Goal: Task Accomplishment & Management: Use online tool/utility

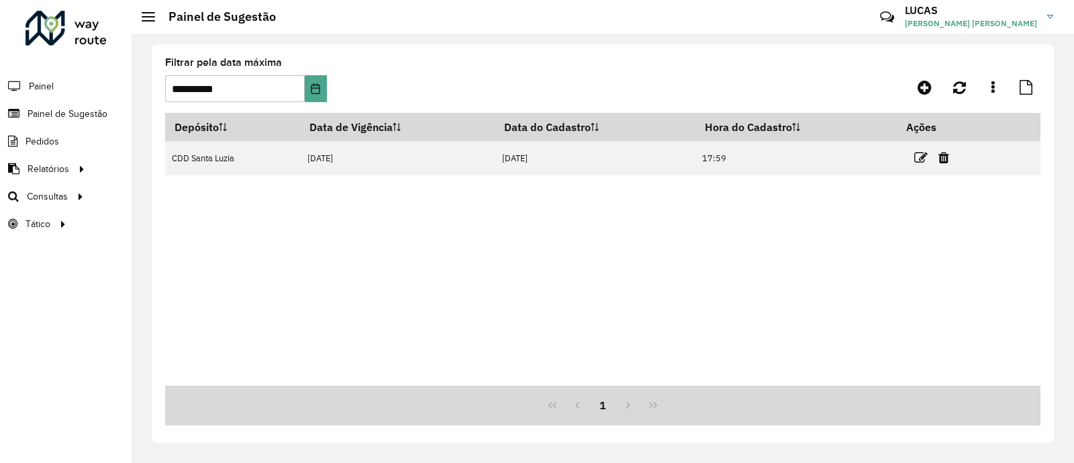
click at [917, 160] on icon at bounding box center [920, 157] width 13 height 13
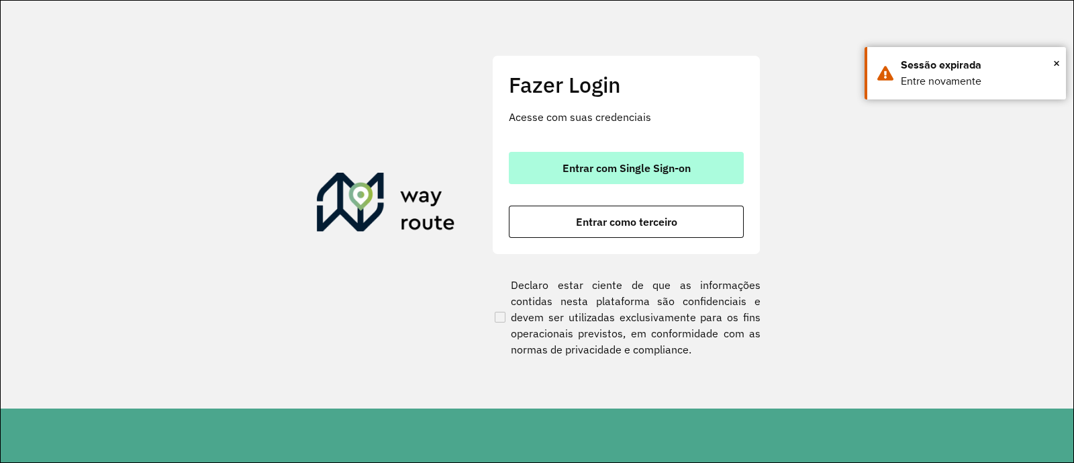
click at [640, 164] on span "Entrar com Single Sign-on" at bounding box center [627, 167] width 128 height 11
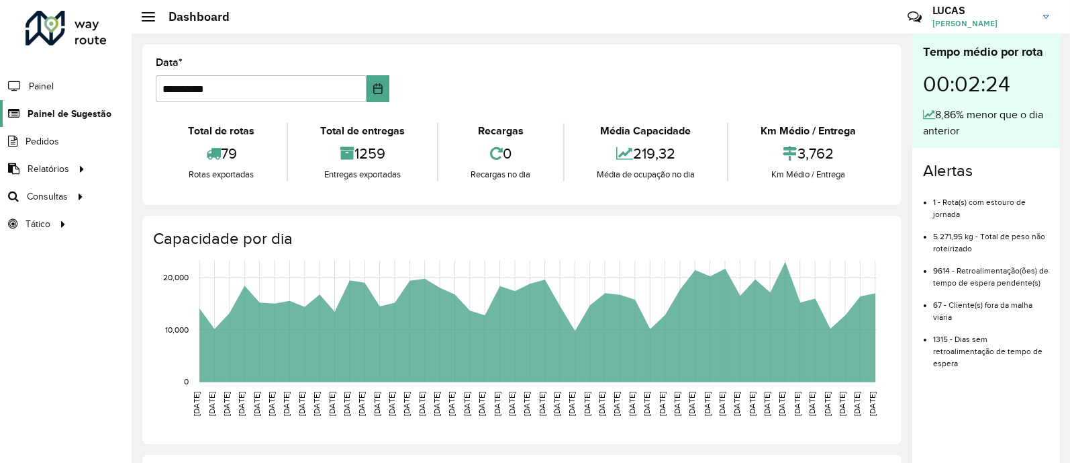
click at [54, 115] on span "Painel de Sugestão" at bounding box center [70, 114] width 84 height 14
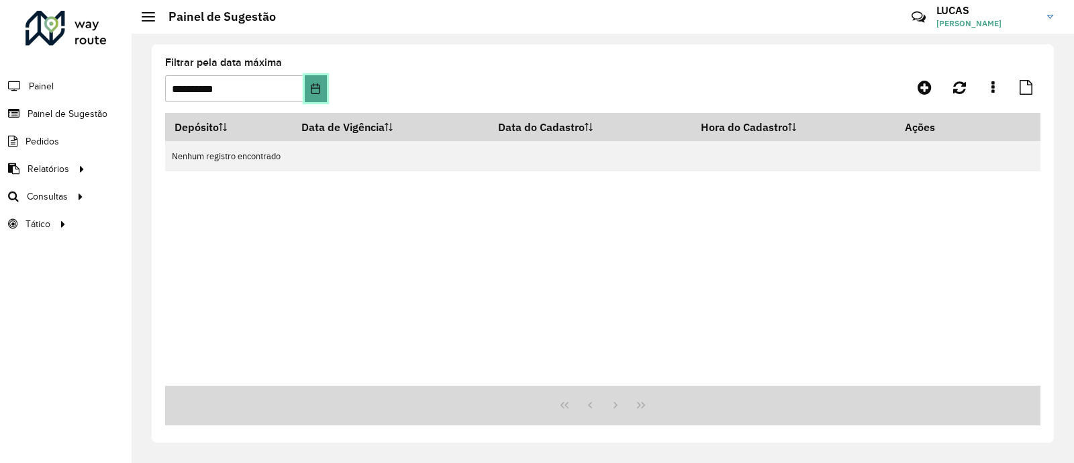
click at [317, 86] on icon "Choose Date" at bounding box center [315, 88] width 9 height 11
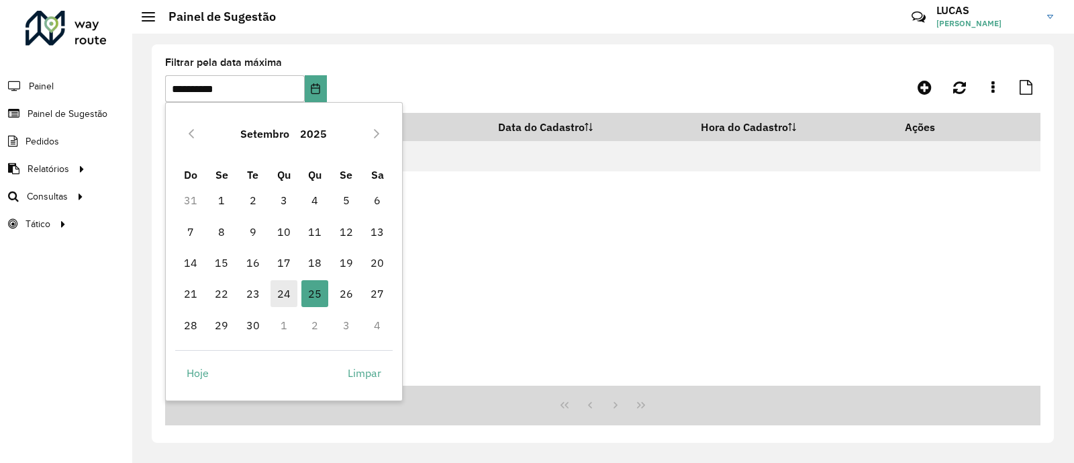
click at [285, 297] on span "24" at bounding box center [284, 293] width 27 height 27
type input "**********"
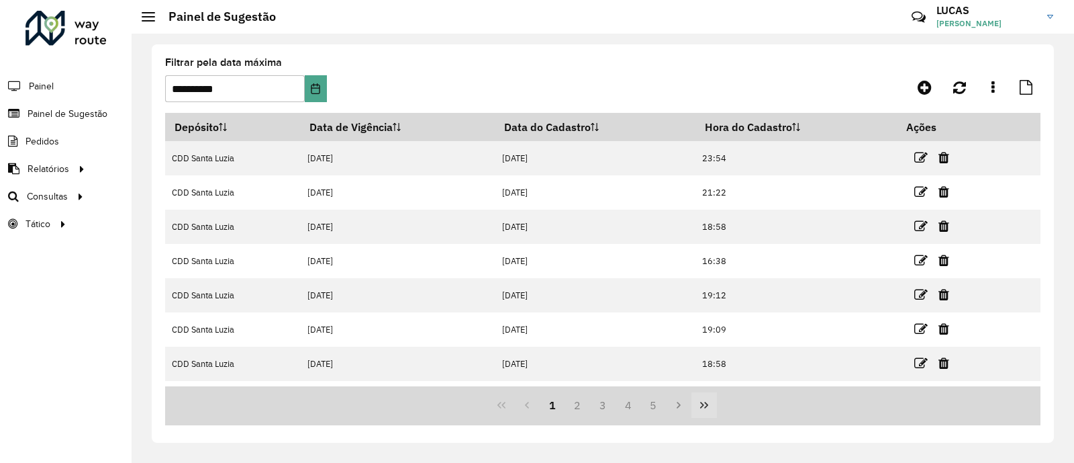
click at [697, 404] on button "Last Page" at bounding box center [704, 405] width 26 height 26
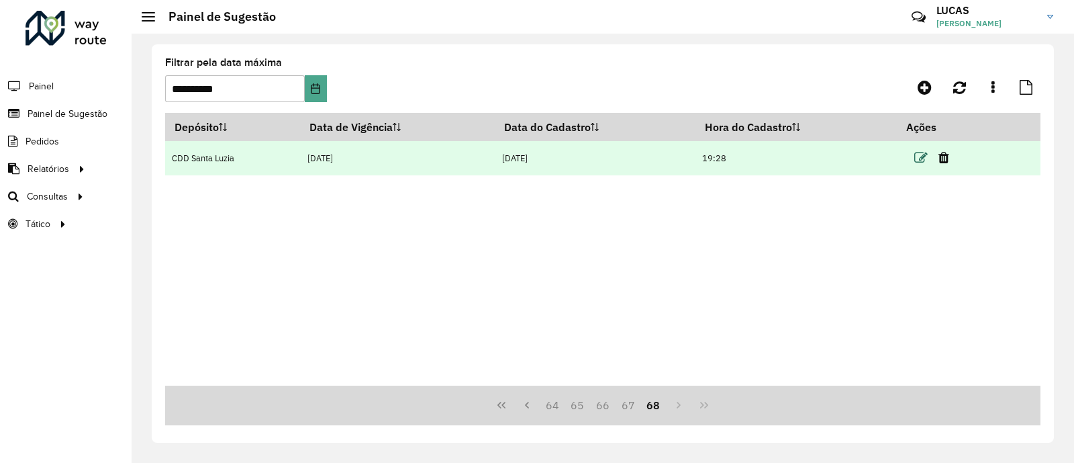
click at [923, 156] on icon at bounding box center [920, 157] width 13 height 13
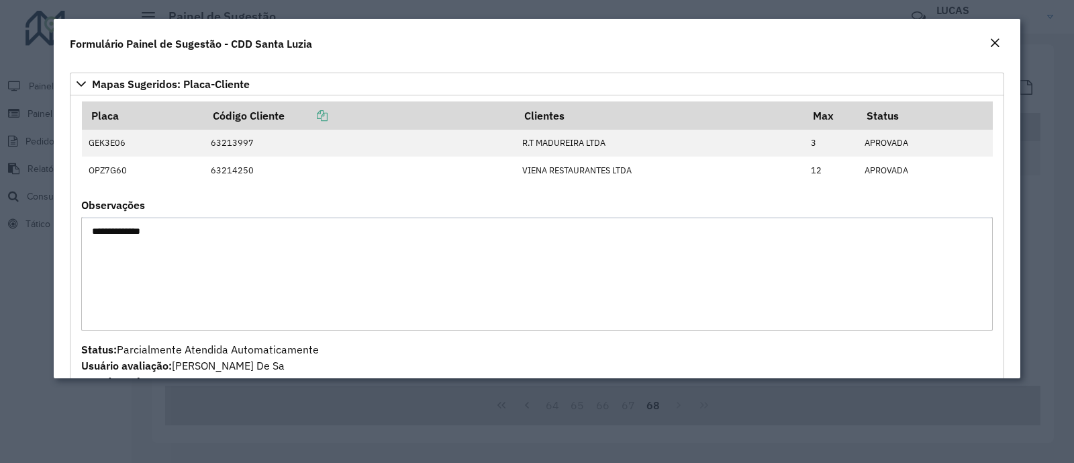
scroll to position [85, 0]
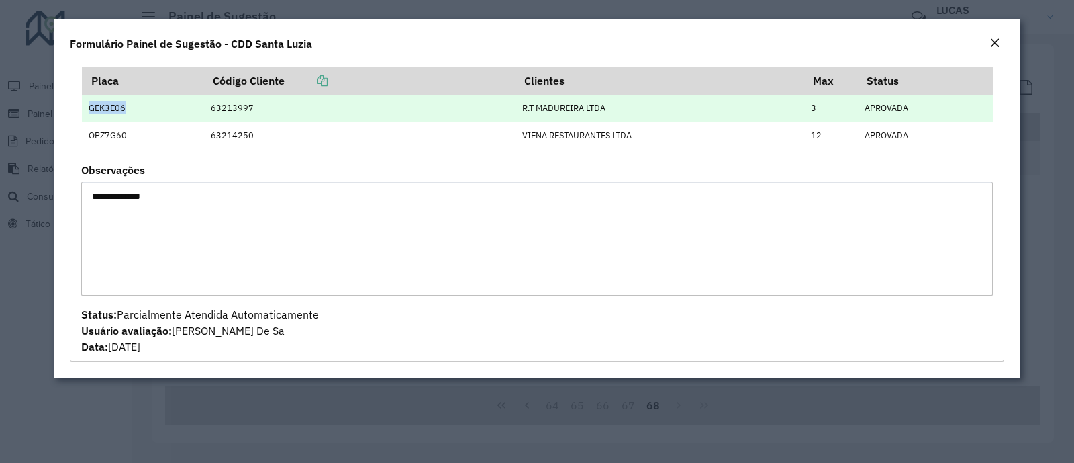
drag, startPoint x: 137, startPoint y: 109, endPoint x: 84, endPoint y: 108, distance: 53.0
click at [84, 108] on td "GEK3E06" at bounding box center [143, 108] width 122 height 27
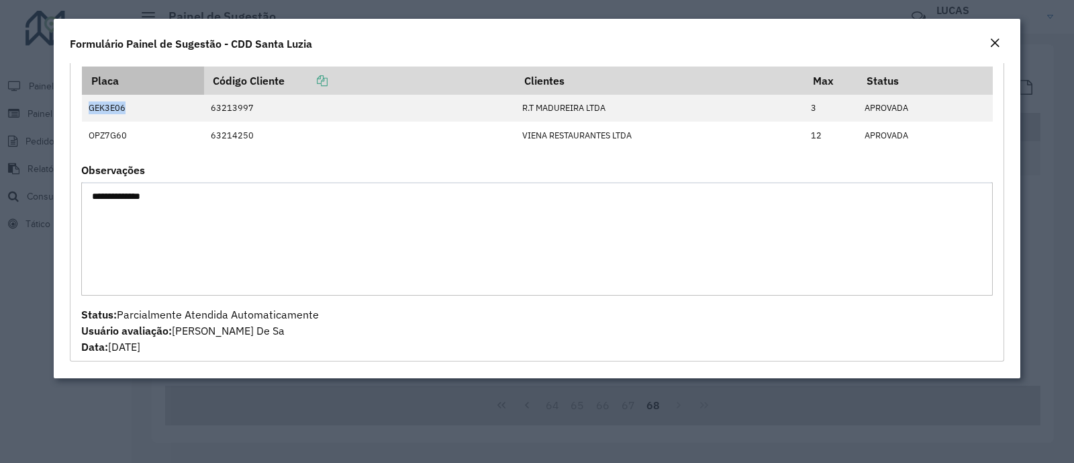
copy td "GEK3E06"
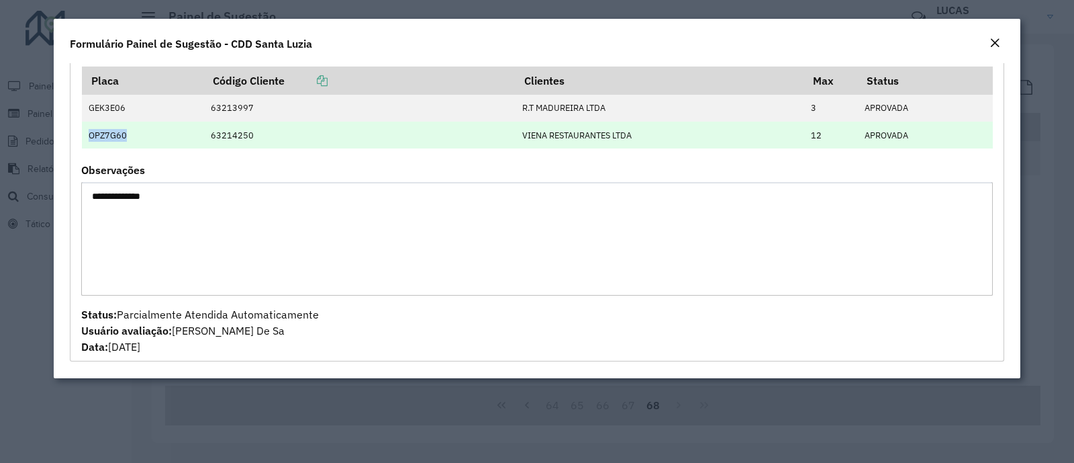
drag, startPoint x: 134, startPoint y: 135, endPoint x: 87, endPoint y: 132, distance: 46.4
click at [85, 134] on td "OPZ7G60" at bounding box center [143, 135] width 122 height 27
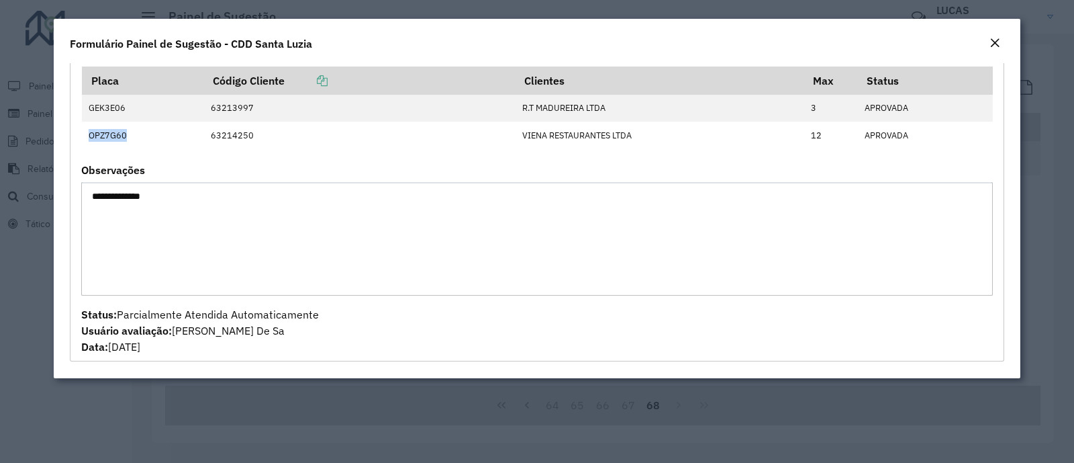
copy td "OPZ7G60"
click at [994, 42] on em "Close" at bounding box center [995, 43] width 11 height 11
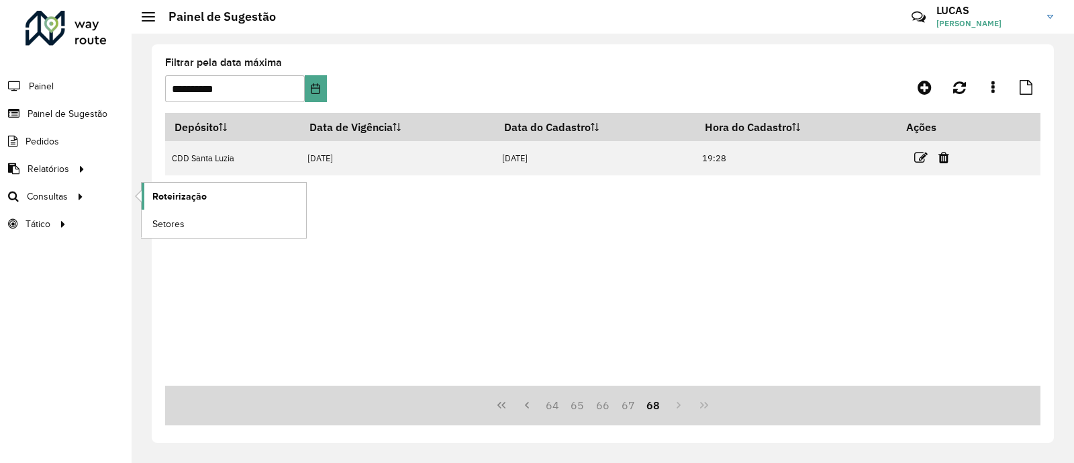
click at [212, 189] on link "Roteirização" at bounding box center [224, 196] width 164 height 27
click at [177, 219] on span "Setores" at bounding box center [168, 224] width 33 height 14
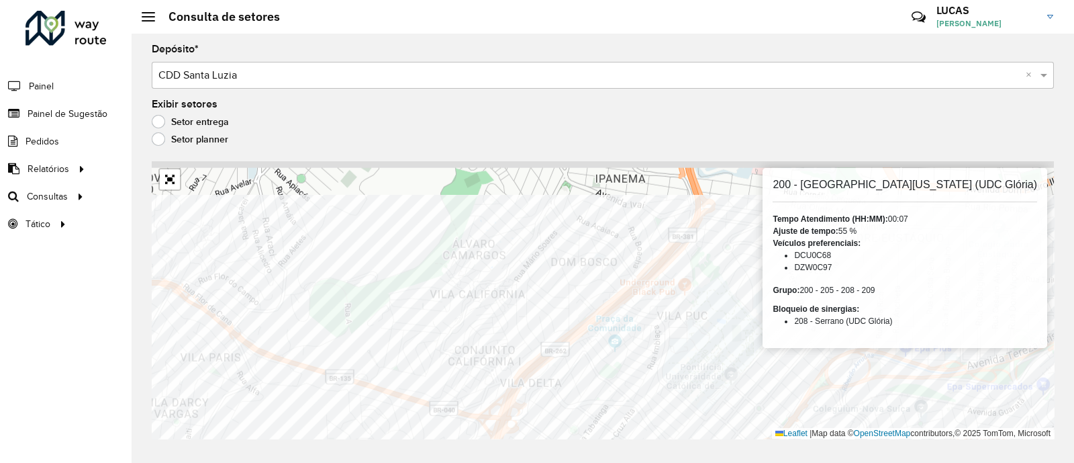
click at [553, 451] on div "Depósito * Selecione um depósito × CDD Santa Luzia × Exibir setores Setor entre…" at bounding box center [603, 248] width 943 height 429
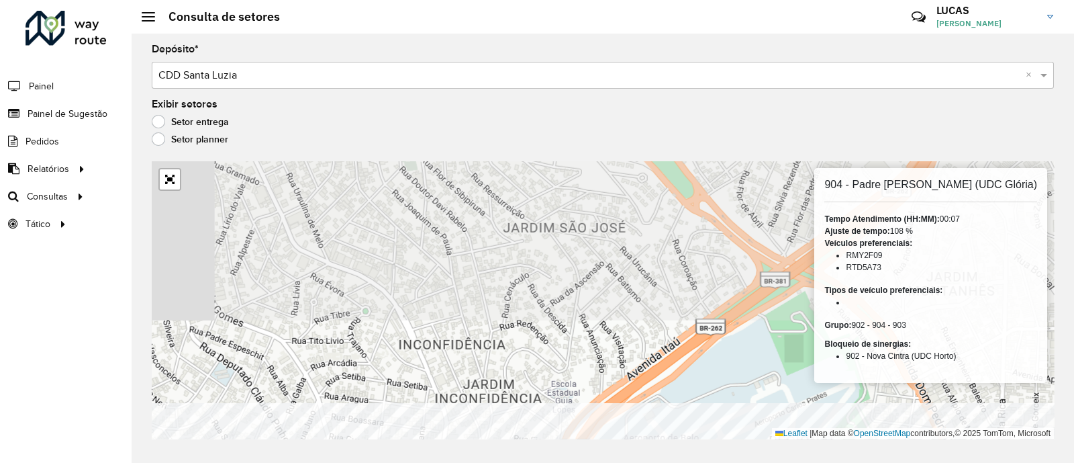
click at [544, 462] on html "Aguarde... Pop-up bloqueado! Seu navegador bloqueou automáticamente a abertura …" at bounding box center [537, 231] width 1074 height 463
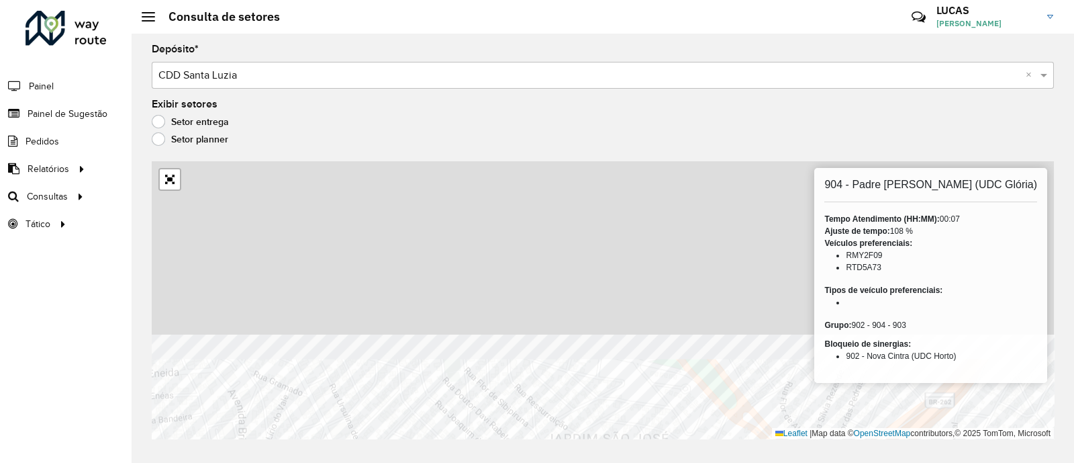
click at [661, 461] on div "Depósito * Selecione um depósito × CDD Santa Luzia × Exibir setores Setor entre…" at bounding box center [603, 248] width 943 height 429
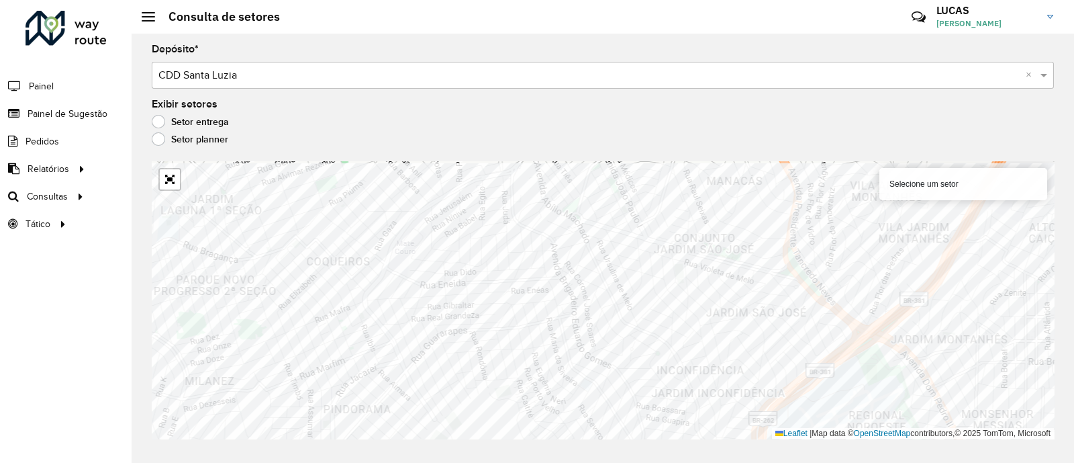
click at [0, 0] on div "Aguarde..." at bounding box center [0, 0] width 0 height 0
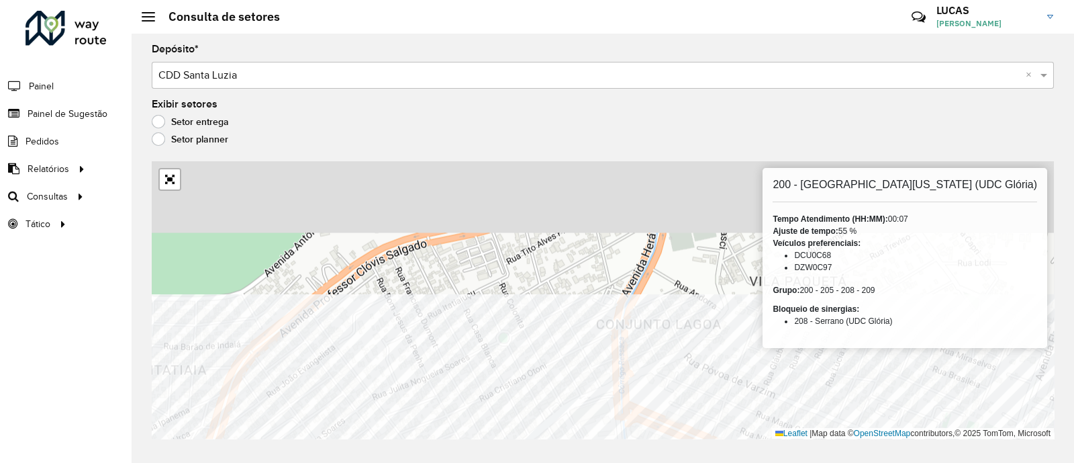
click at [649, 444] on div "Depósito * Selecione um depósito × CDD Santa Luzia × Exibir setores Setor entre…" at bounding box center [603, 248] width 943 height 429
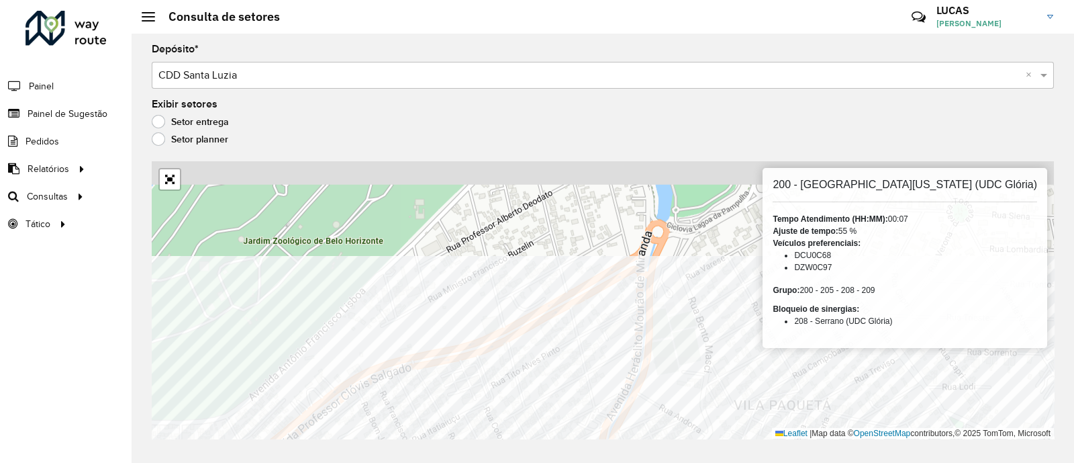
click at [649, 462] on html "Aguarde... Pop-up bloqueado! Seu navegador bloqueou automáticamente a abertura …" at bounding box center [537, 231] width 1074 height 463
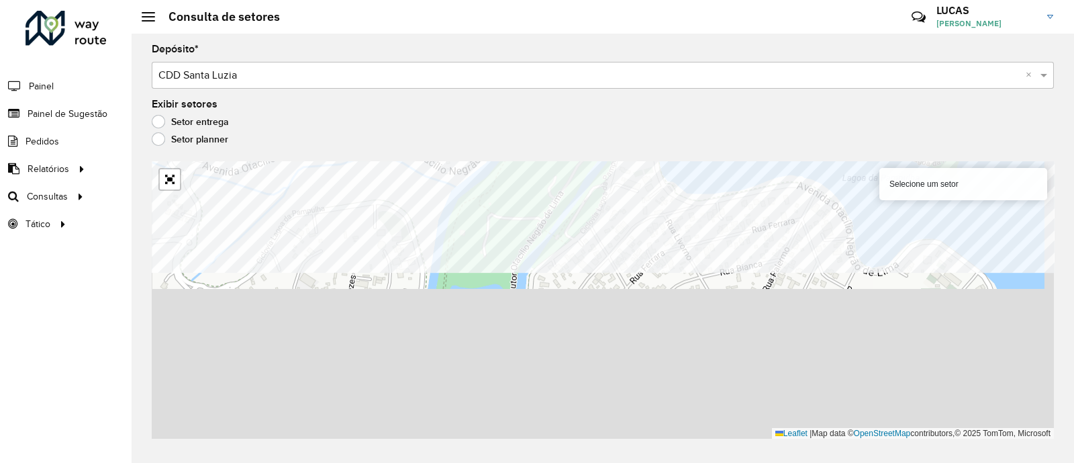
click at [442, 143] on formly-group "Depósito * Selecione um depósito × CDD Santa Luzia × Exibir setores Setor entre…" at bounding box center [603, 241] width 902 height 394
click at [442, 143] on div "Setor planner" at bounding box center [603, 142] width 902 height 16
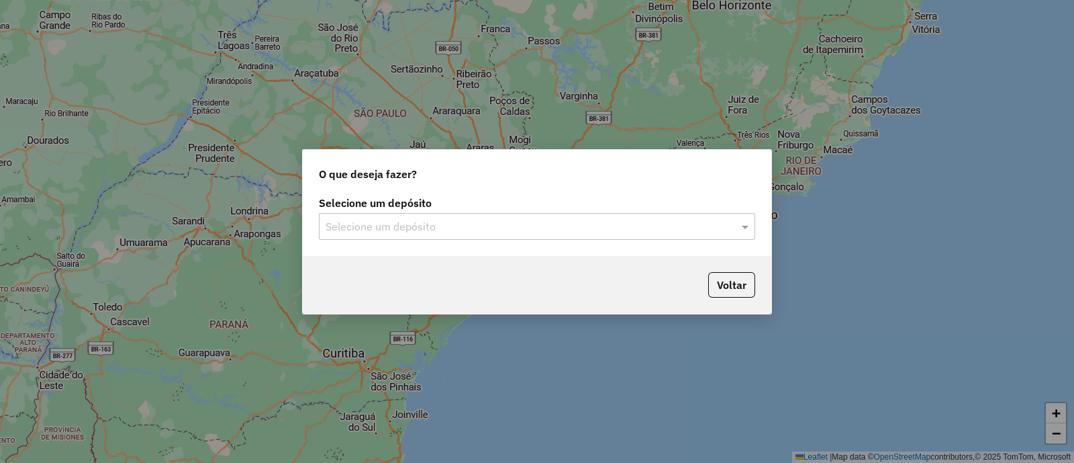
click at [399, 223] on input "text" at bounding box center [524, 227] width 396 height 16
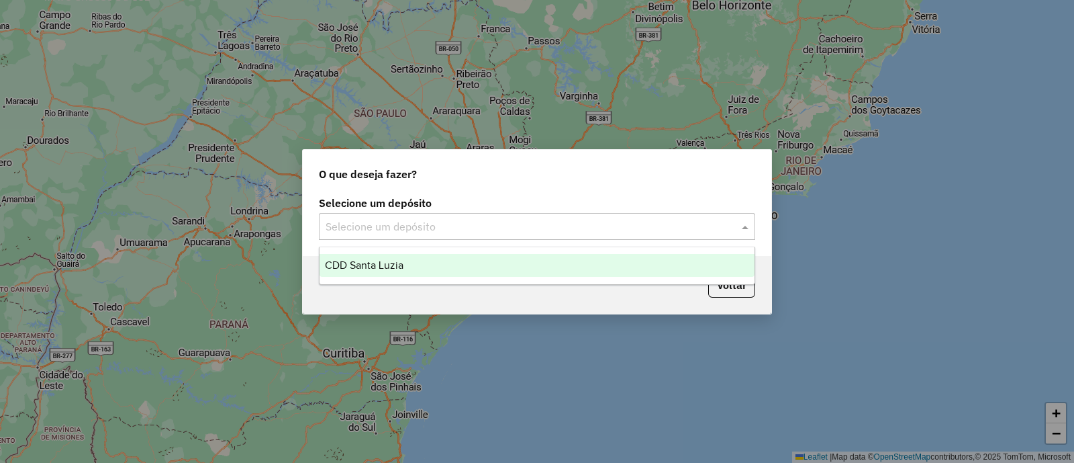
click at [376, 264] on span "CDD Santa Luzia" at bounding box center [364, 264] width 79 height 11
click at [375, 256] on div "Selecione um depósito Selecione um depósito" at bounding box center [537, 224] width 469 height 63
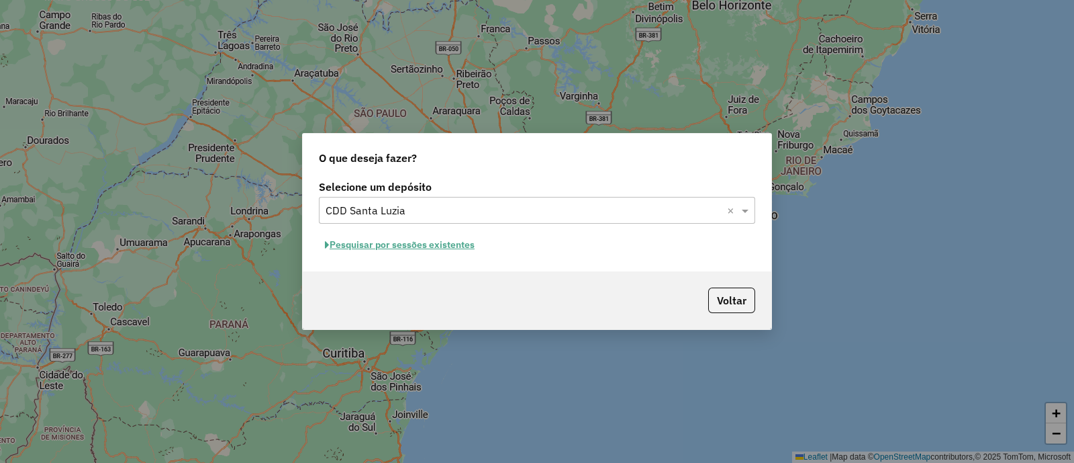
click at [430, 246] on button "Pesquisar por sessões existentes" at bounding box center [400, 244] width 162 height 21
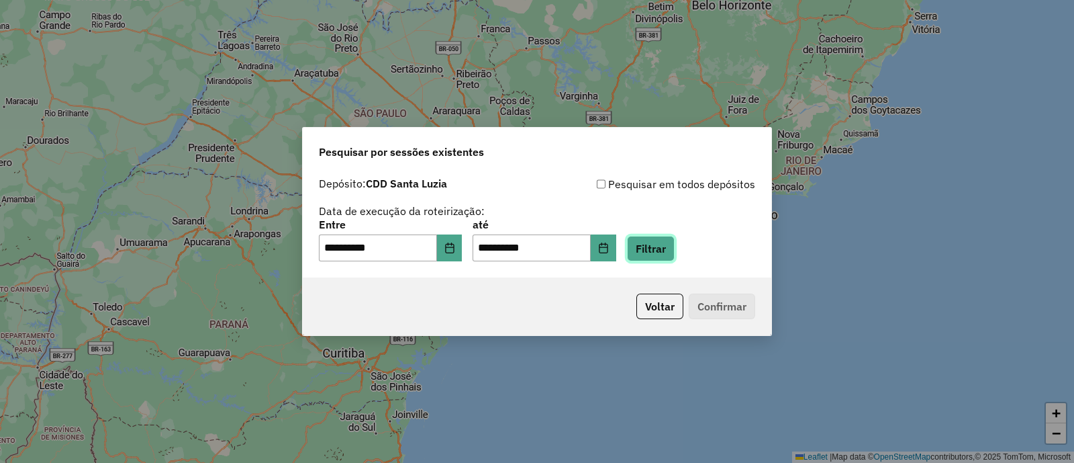
click at [675, 244] on button "Filtrar" at bounding box center [651, 249] width 48 height 26
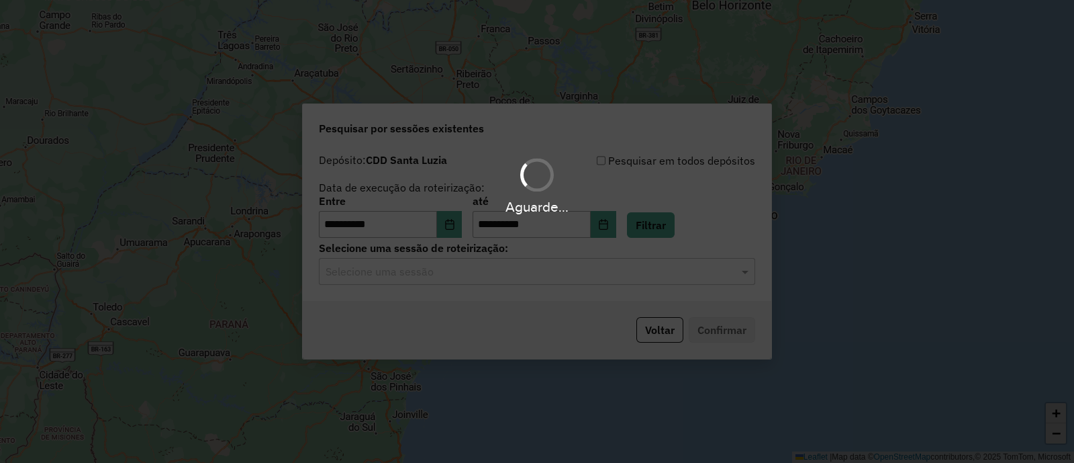
click at [380, 265] on input "text" at bounding box center [524, 272] width 396 height 16
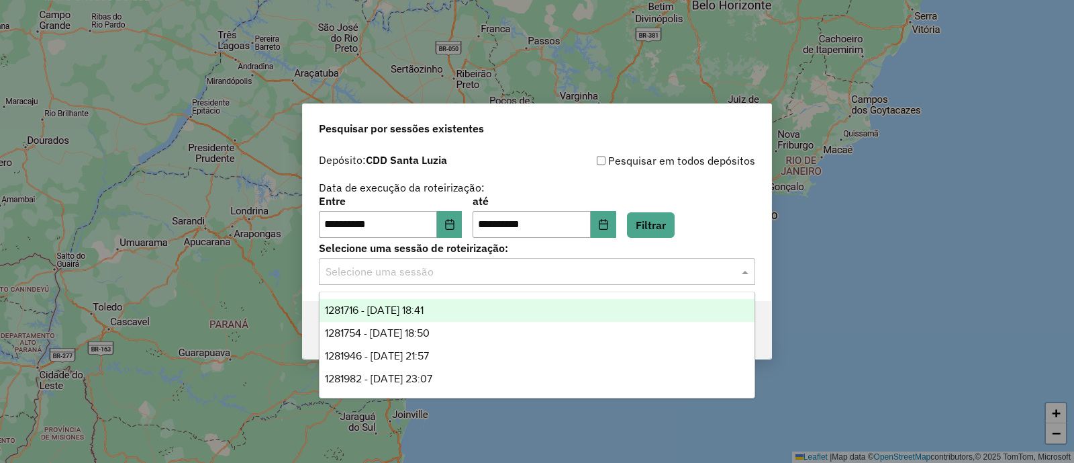
click at [435, 320] on div "1281716 - 24/09/2025 18:41" at bounding box center [537, 310] width 435 height 23
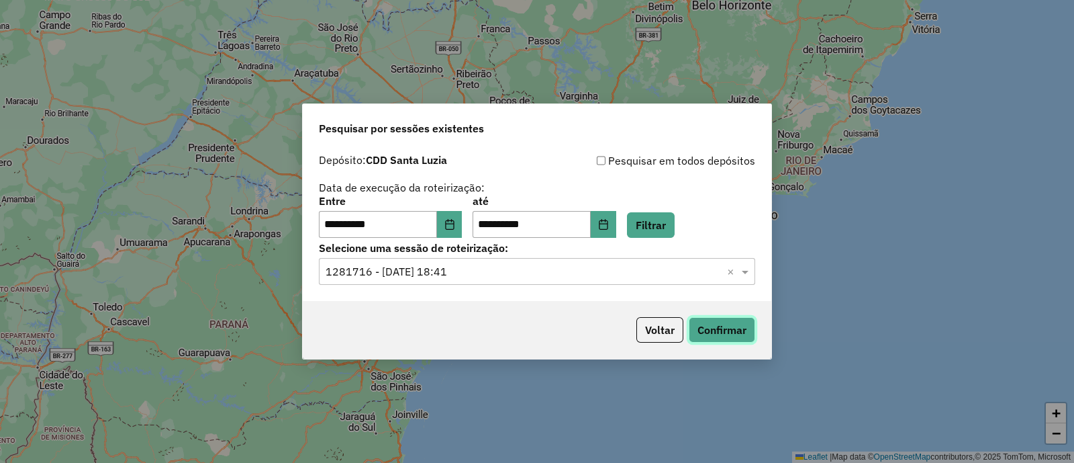
click at [742, 338] on button "Confirmar" at bounding box center [722, 330] width 66 height 26
click at [561, 270] on input "text" at bounding box center [524, 272] width 396 height 16
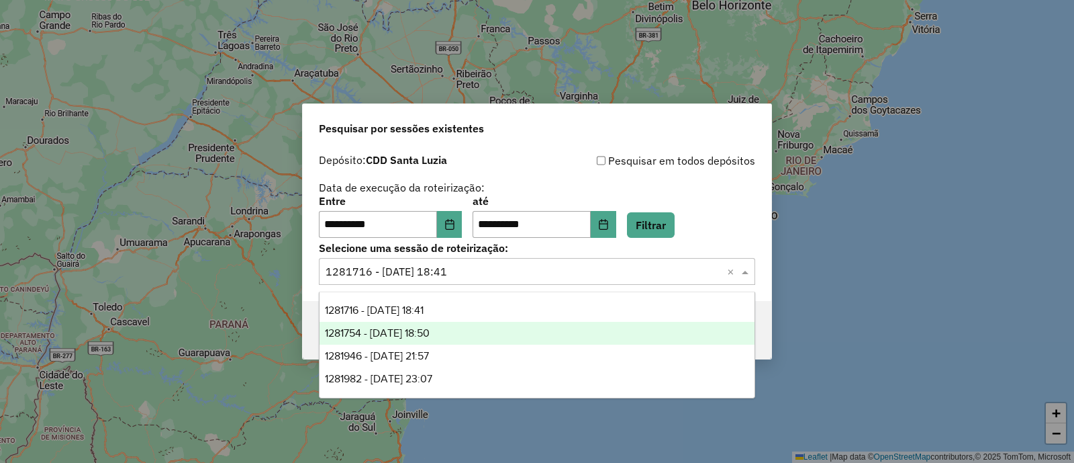
click at [435, 342] on div "1281754 - 24/09/2025 18:50" at bounding box center [537, 333] width 435 height 23
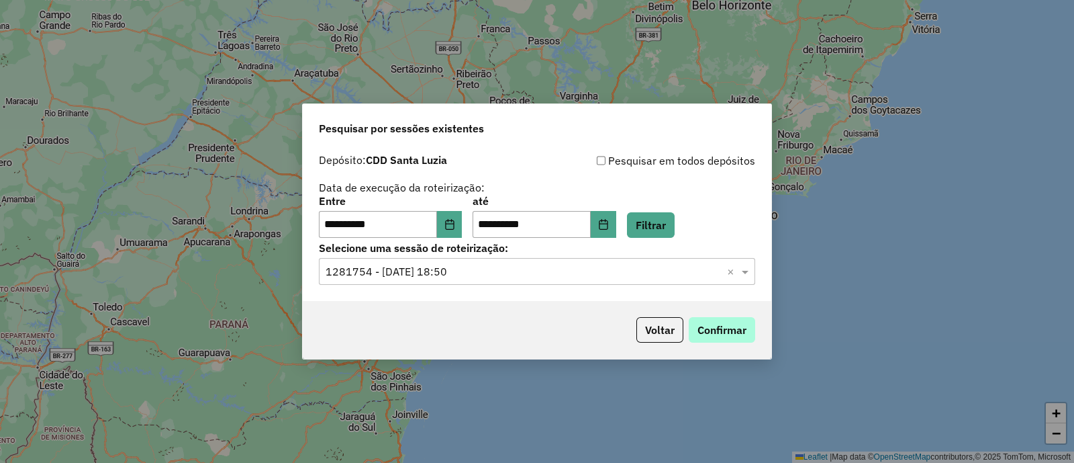
drag, startPoint x: 744, startPoint y: 314, endPoint x: 739, endPoint y: 319, distance: 7.1
click at [744, 314] on div "Voltar Confirmar" at bounding box center [537, 330] width 469 height 58
click at [740, 319] on button "Confirmar" at bounding box center [722, 330] width 66 height 26
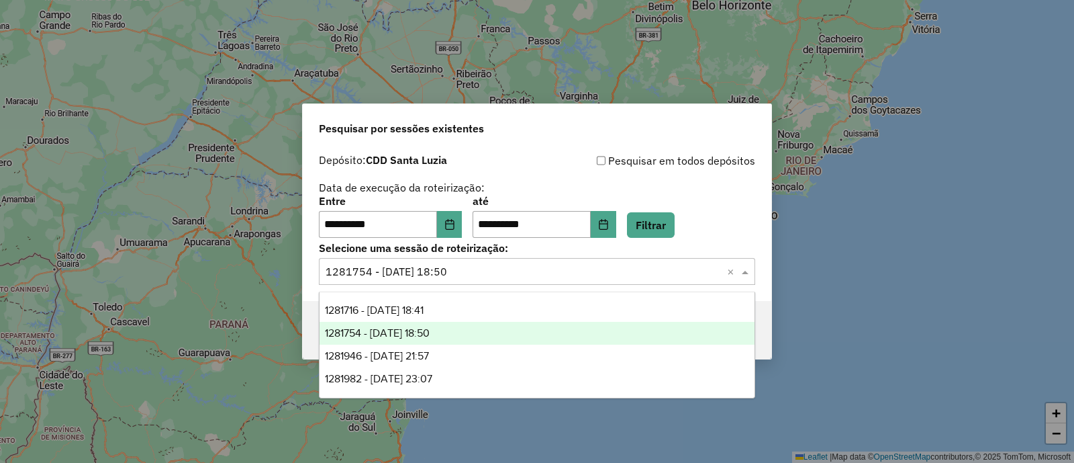
click at [450, 270] on input "text" at bounding box center [524, 272] width 396 height 16
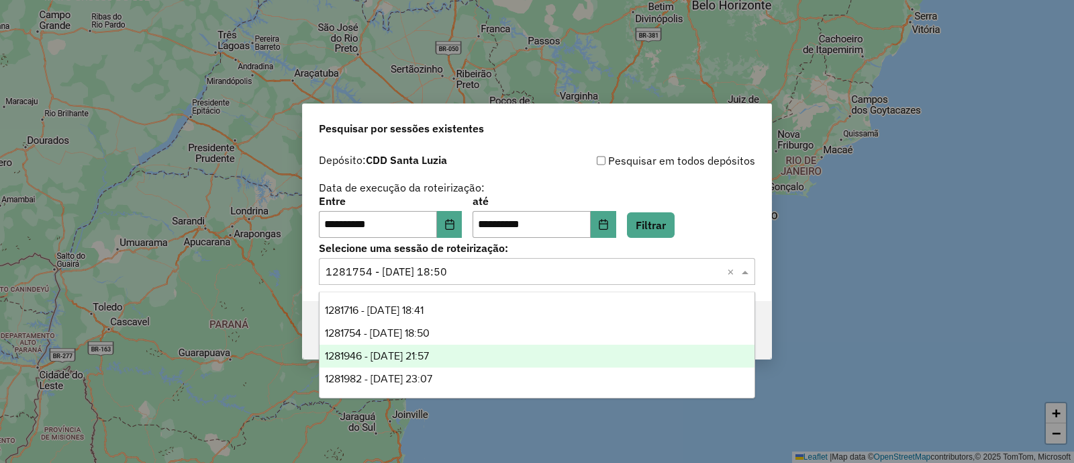
click at [433, 347] on div "1281946 - 24/09/2025 21:57" at bounding box center [537, 355] width 435 height 23
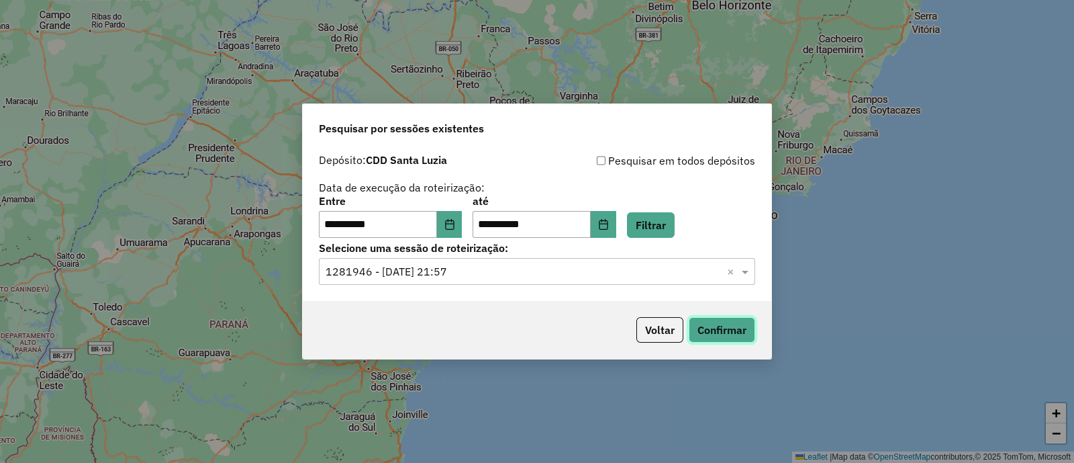
click at [732, 334] on button "Confirmar" at bounding box center [722, 330] width 66 height 26
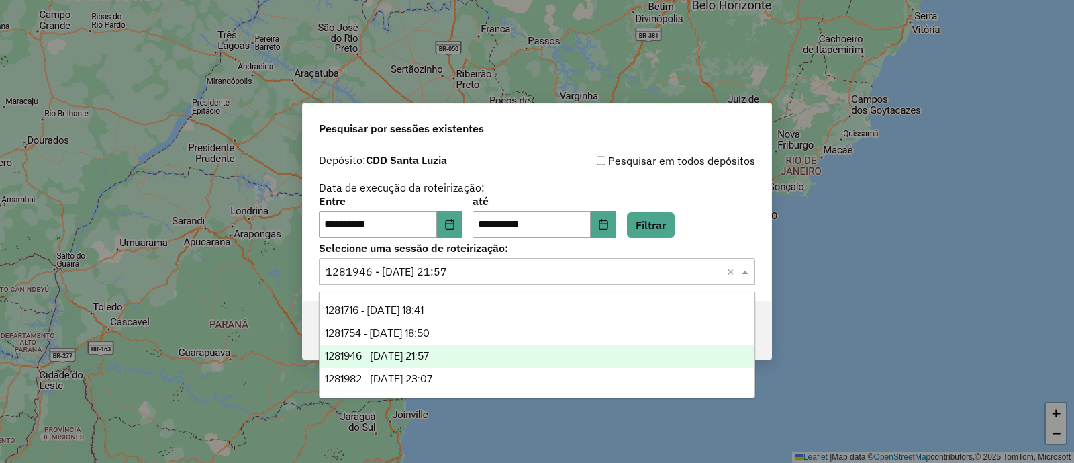
click at [412, 270] on input "text" at bounding box center [524, 272] width 396 height 16
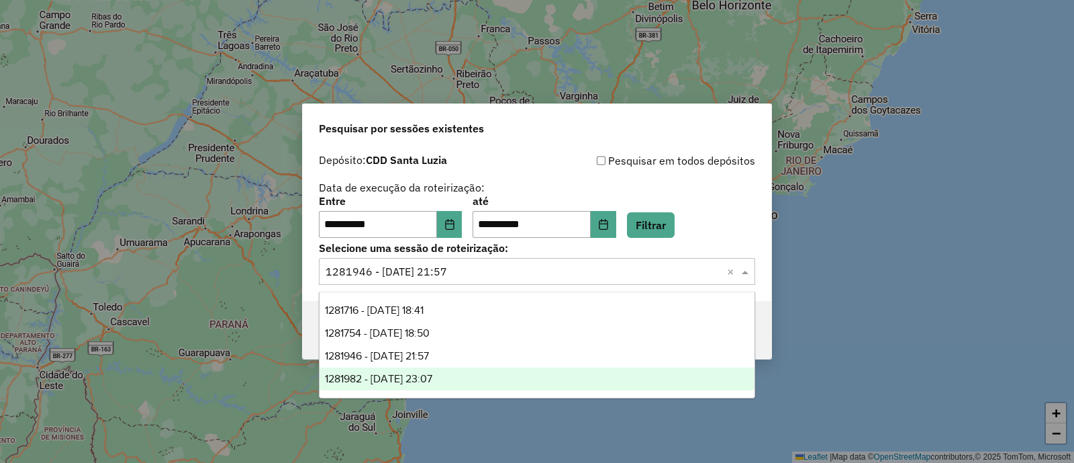
click at [399, 369] on div "1281982 - 24/09/2025 23:07" at bounding box center [537, 378] width 435 height 23
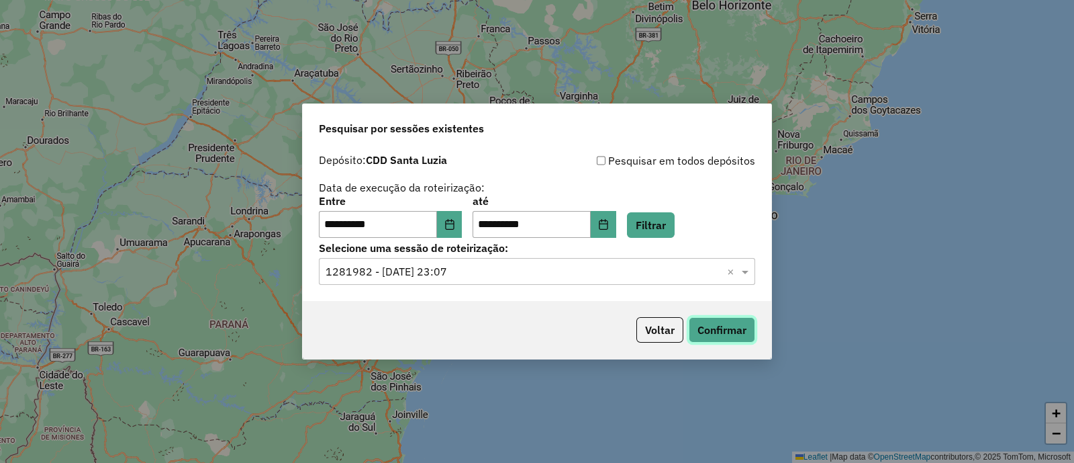
click at [734, 326] on button "Confirmar" at bounding box center [722, 330] width 66 height 26
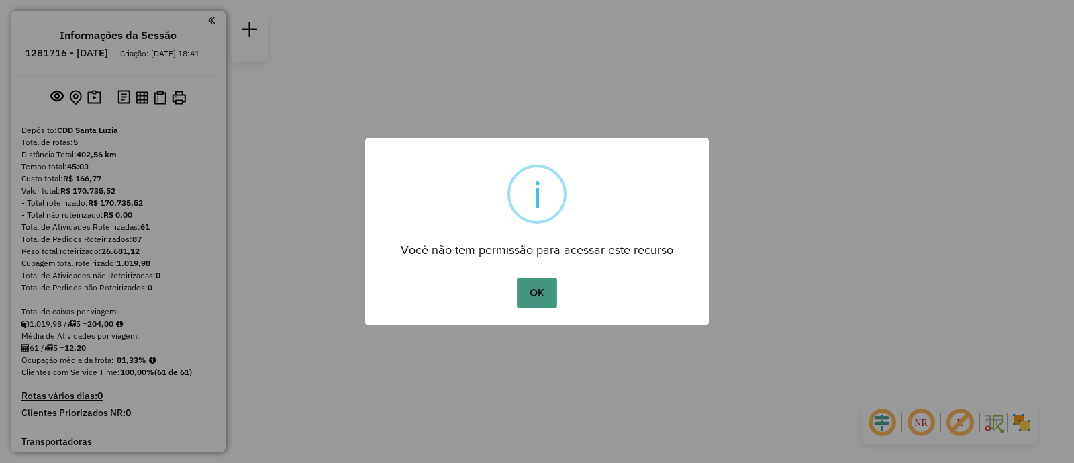
click at [520, 292] on button "OK" at bounding box center [537, 292] width 40 height 31
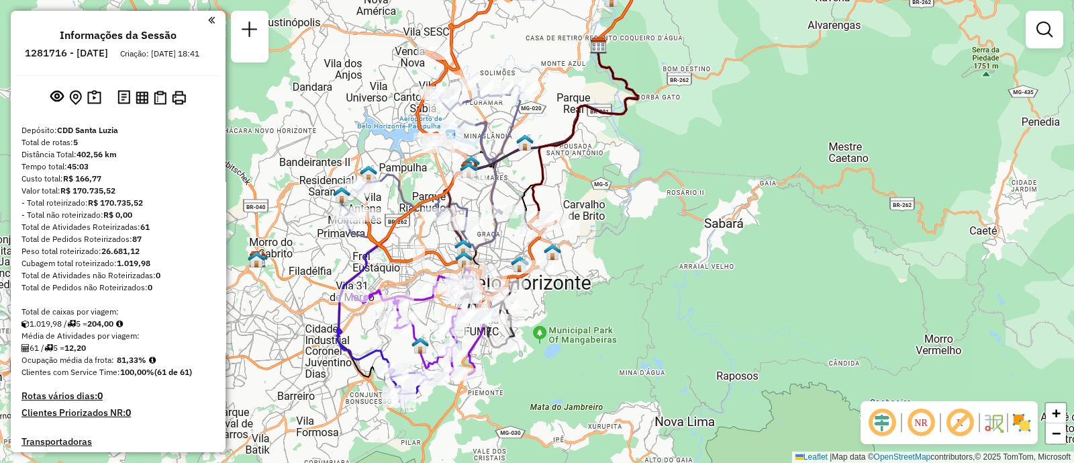
drag, startPoint x: 459, startPoint y: 391, endPoint x: 585, endPoint y: 403, distance: 126.2
click at [584, 403] on div "Janela de atendimento Grade de atendimento Capacidade Transportadoras Veículos …" at bounding box center [537, 231] width 1074 height 463
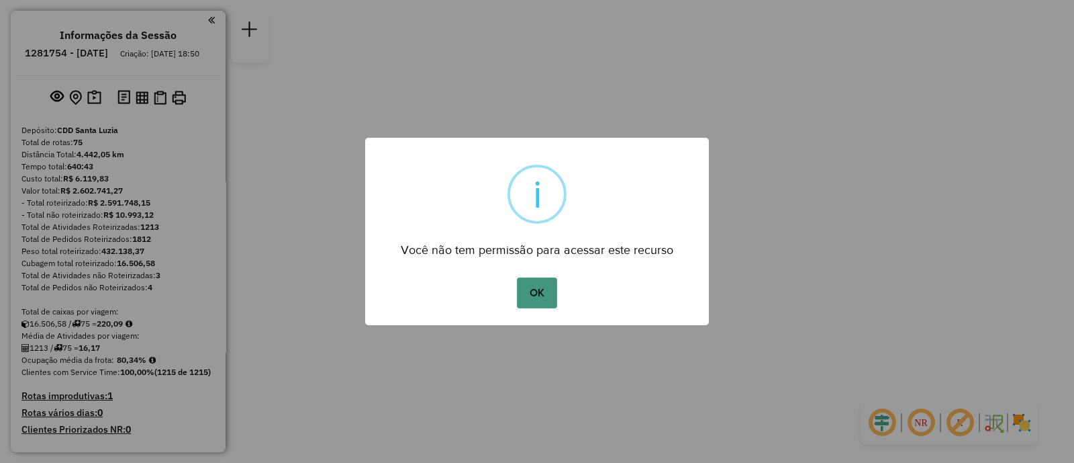
click at [547, 281] on button "OK" at bounding box center [537, 292] width 40 height 31
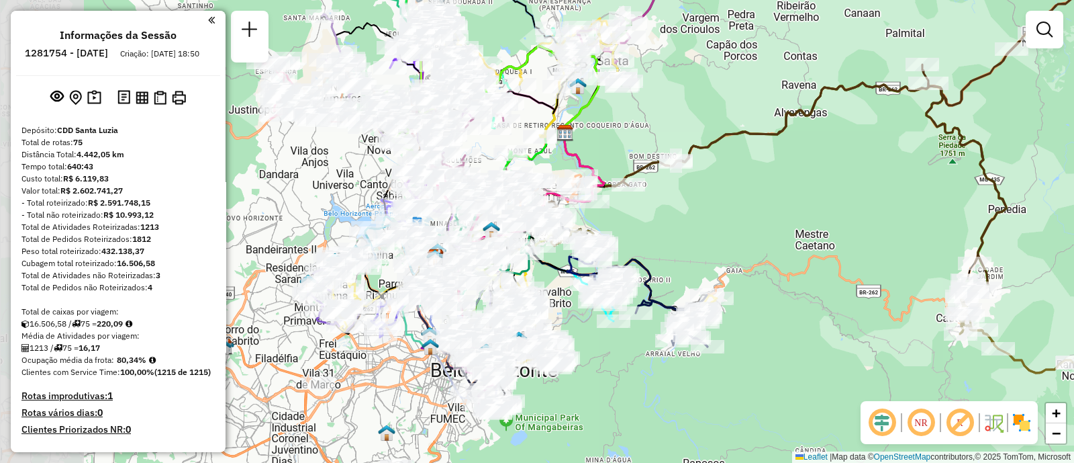
drag, startPoint x: 558, startPoint y: 267, endPoint x: 661, endPoint y: 252, distance: 104.3
click at [661, 252] on div "Janela de atendimento Grade de atendimento Capacidade Transportadoras Veículos …" at bounding box center [537, 231] width 1074 height 463
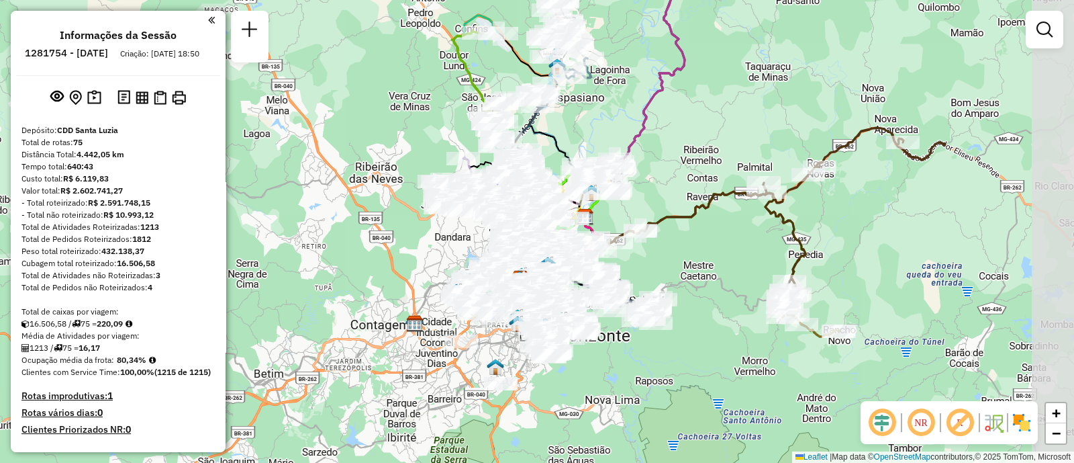
drag, startPoint x: 832, startPoint y: 303, endPoint x: 736, endPoint y: 335, distance: 101.7
click at [736, 335] on div "Janela de atendimento Grade de atendimento Capacidade Transportadoras Veículos …" at bounding box center [537, 231] width 1074 height 463
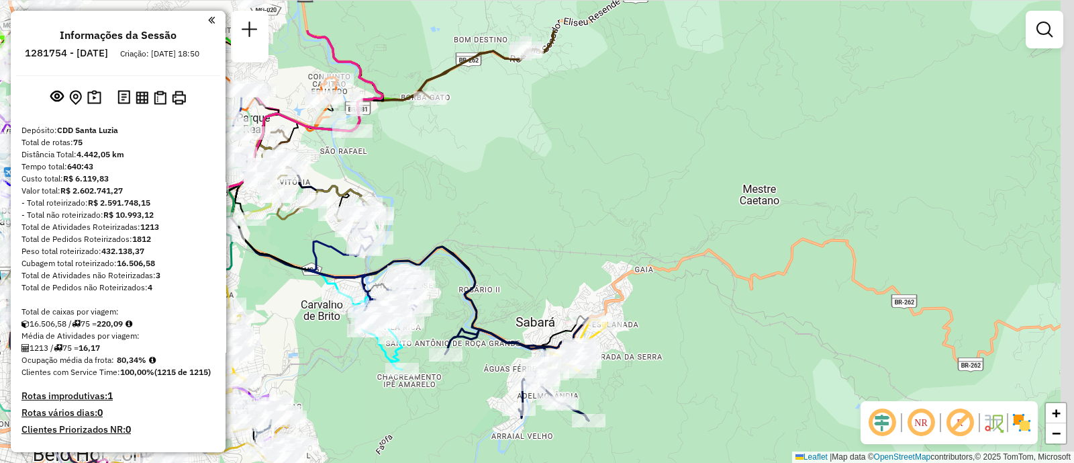
drag, startPoint x: 726, startPoint y: 166, endPoint x: 640, endPoint y: 242, distance: 115.6
click at [640, 242] on div "Janela de atendimento Grade de atendimento Capacidade Transportadoras Veículos …" at bounding box center [537, 231] width 1074 height 463
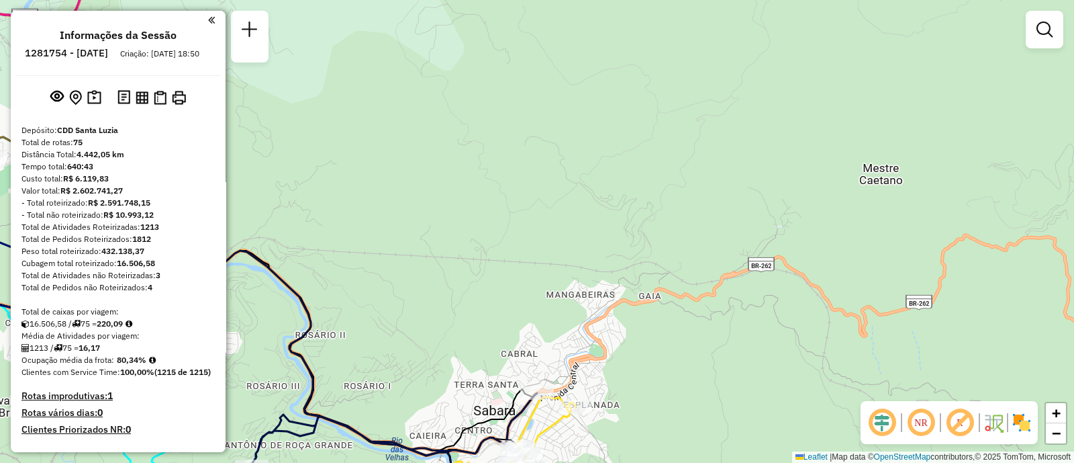
drag, startPoint x: 601, startPoint y: 299, endPoint x: 755, endPoint y: 150, distance: 214.1
click at [703, 192] on div "Janela de atendimento Grade de atendimento Capacidade Transportadoras Veículos …" at bounding box center [537, 231] width 1074 height 463
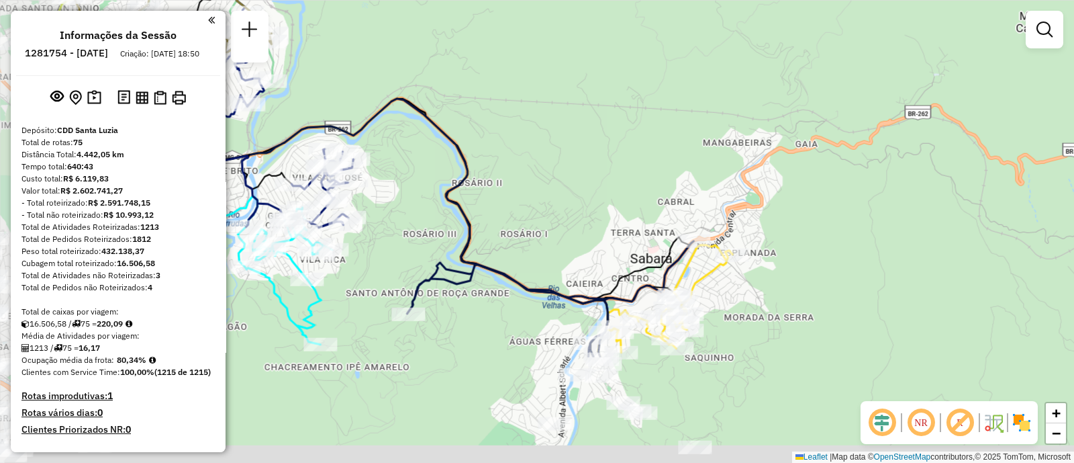
drag, startPoint x: 755, startPoint y: 150, endPoint x: 835, endPoint y: 132, distance: 81.9
click at [835, 132] on div "Janela de atendimento Grade de atendimento Capacidade Transportadoras Veículos …" at bounding box center [537, 231] width 1074 height 463
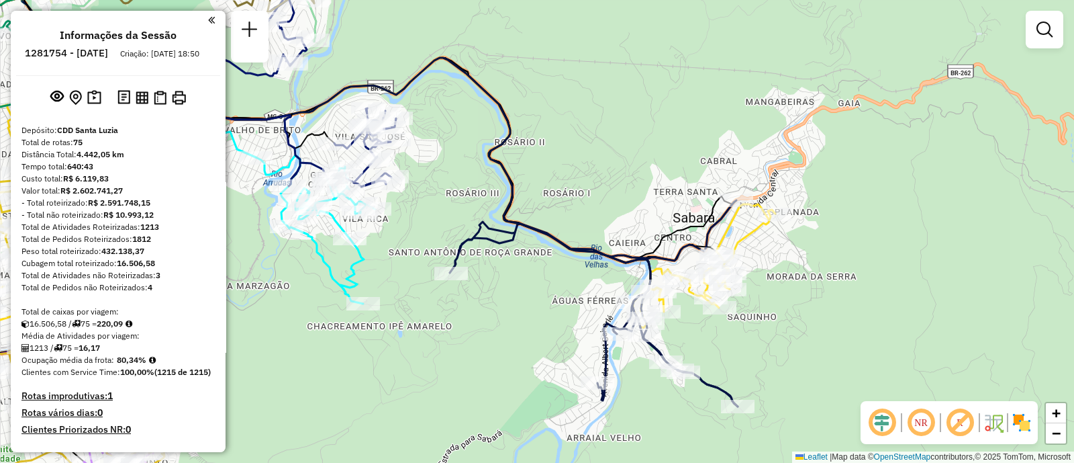
drag, startPoint x: 477, startPoint y: 350, endPoint x: 545, endPoint y: 293, distance: 88.2
click at [527, 307] on div "Janela de atendimento Grade de atendimento Capacidade Transportadoras Veículos …" at bounding box center [537, 231] width 1074 height 463
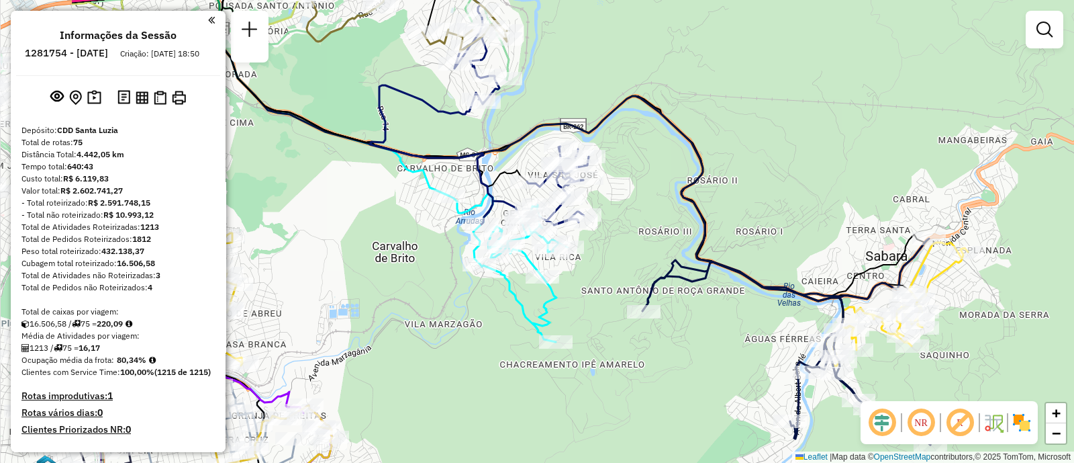
drag, startPoint x: 545, startPoint y: 293, endPoint x: 716, endPoint y: 346, distance: 179.0
click at [716, 346] on div "Janela de atendimento Grade de atendimento Capacidade Transportadoras Veículos …" at bounding box center [537, 231] width 1074 height 463
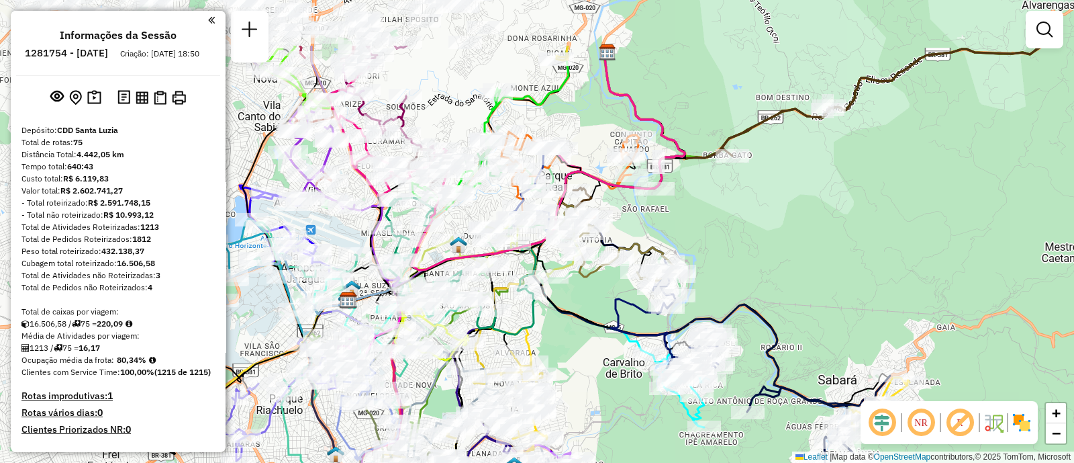
drag, startPoint x: 526, startPoint y: 333, endPoint x: 585, endPoint y: 410, distance: 97.2
click at [585, 410] on div "Janela de atendimento Grade de atendimento Capacidade Transportadoras Veículos …" at bounding box center [537, 231] width 1074 height 463
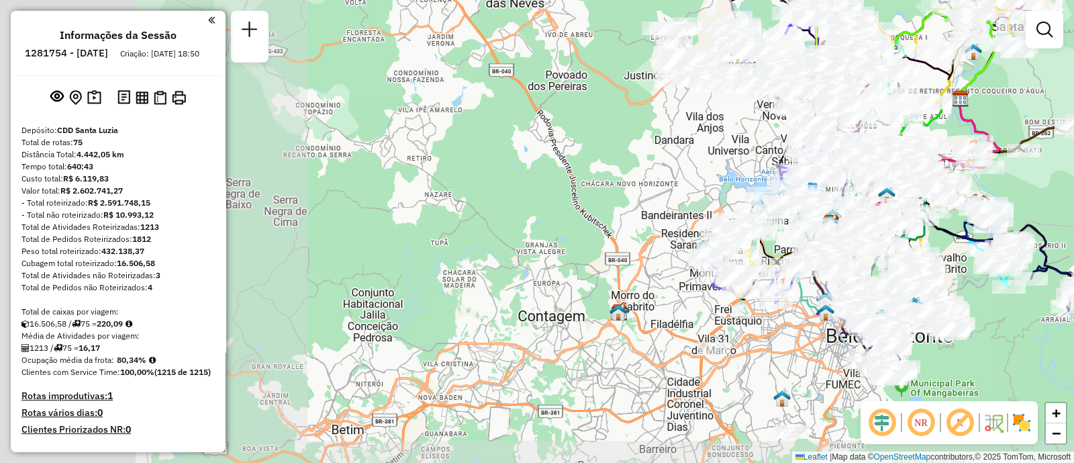
drag, startPoint x: 702, startPoint y: 279, endPoint x: 1044, endPoint y: 176, distance: 357.0
click at [1044, 176] on div "Janela de atendimento Grade de atendimento Capacidade Transportadoras Veículos …" at bounding box center [537, 231] width 1074 height 463
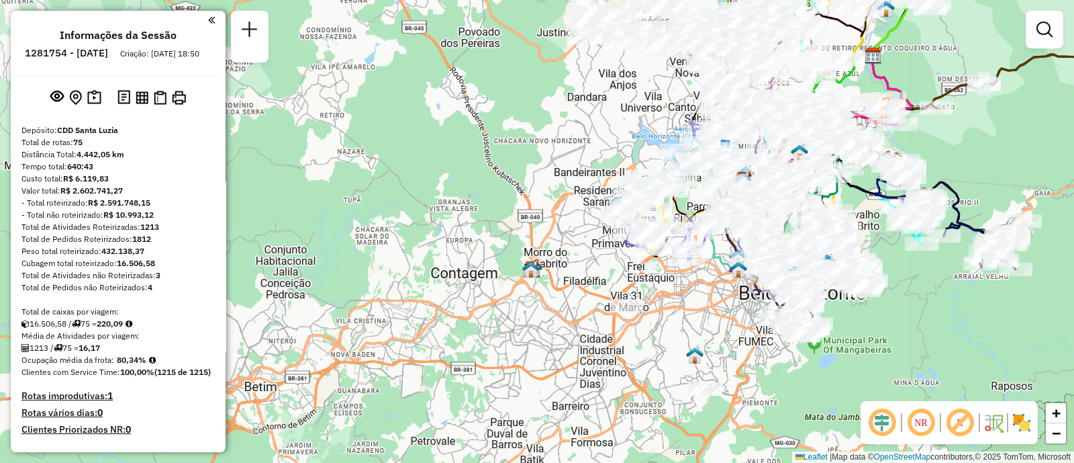
drag, startPoint x: 1044, startPoint y: 176, endPoint x: 957, endPoint y: 133, distance: 97.3
click at [957, 133] on div "Janela de atendimento Grade de atendimento Capacidade Transportadoras Veículos …" at bounding box center [537, 231] width 1074 height 463
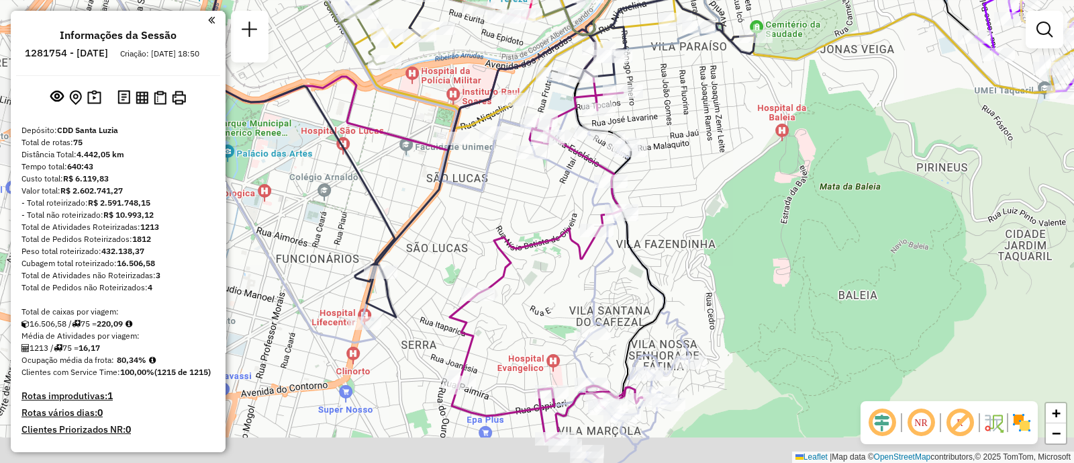
drag, startPoint x: 685, startPoint y: 328, endPoint x: 689, endPoint y: 261, distance: 67.3
click at [689, 266] on div "Janela de atendimento Grade de atendimento Capacidade Transportadoras Veículos …" at bounding box center [537, 231] width 1074 height 463
click at [689, 261] on div "Janela de atendimento Grade de atendimento Capacidade Transportadoras Veículos …" at bounding box center [537, 231] width 1074 height 463
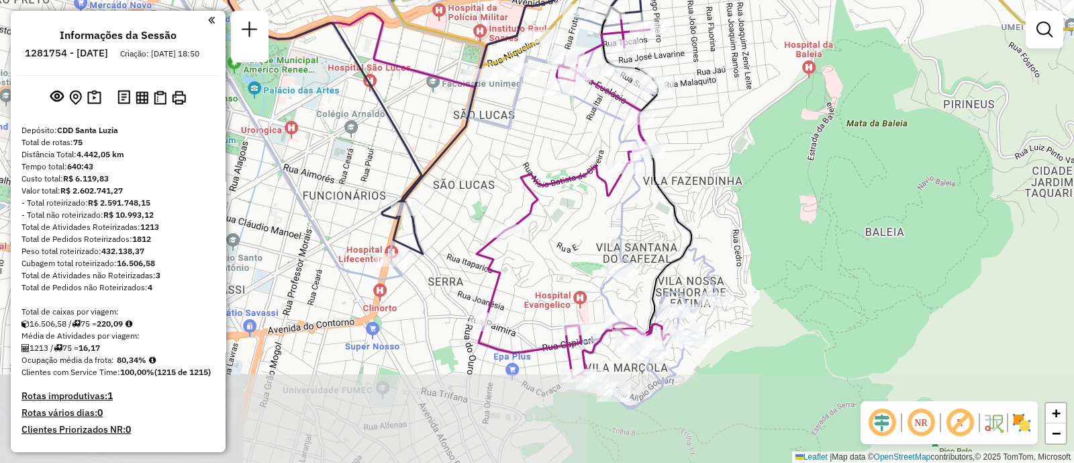
drag, startPoint x: 696, startPoint y: 238, endPoint x: 729, endPoint y: 205, distance: 46.5
click at [729, 205] on div "Janela de atendimento Grade de atendimento Capacidade Transportadoras Veículos …" at bounding box center [537, 231] width 1074 height 463
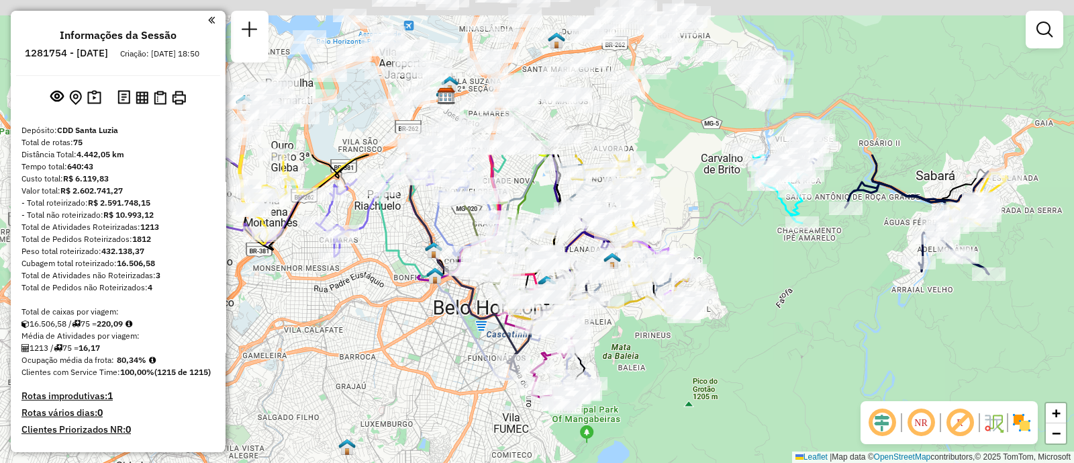
drag, startPoint x: 775, startPoint y: 152, endPoint x: 645, endPoint y: 361, distance: 246.1
click at [645, 361] on div "Janela de atendimento Grade de atendimento Capacidade Transportadoras Veículos …" at bounding box center [537, 231] width 1074 height 463
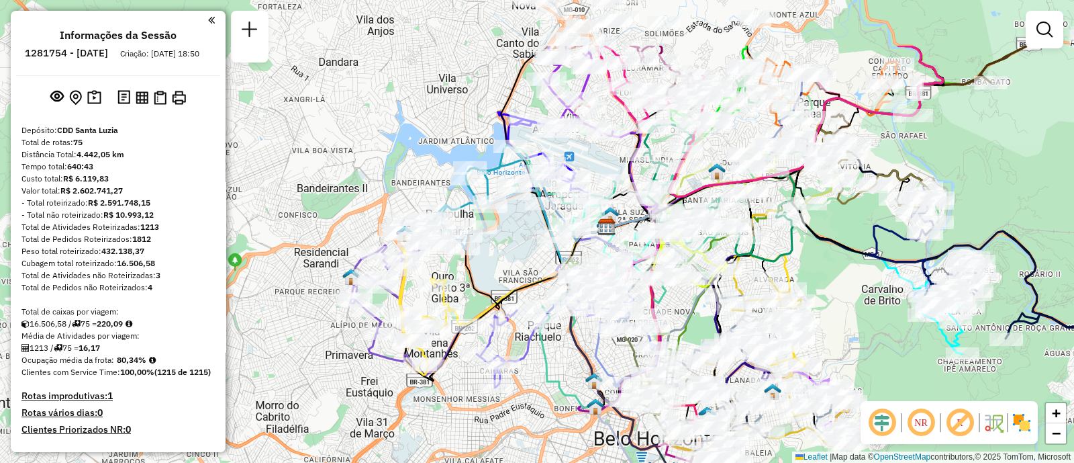
drag, startPoint x: 493, startPoint y: 323, endPoint x: 507, endPoint y: 415, distance: 93.0
click at [507, 415] on div "Janela de atendimento Grade de atendimento Capacidade Transportadoras Veículos …" at bounding box center [537, 231] width 1074 height 463
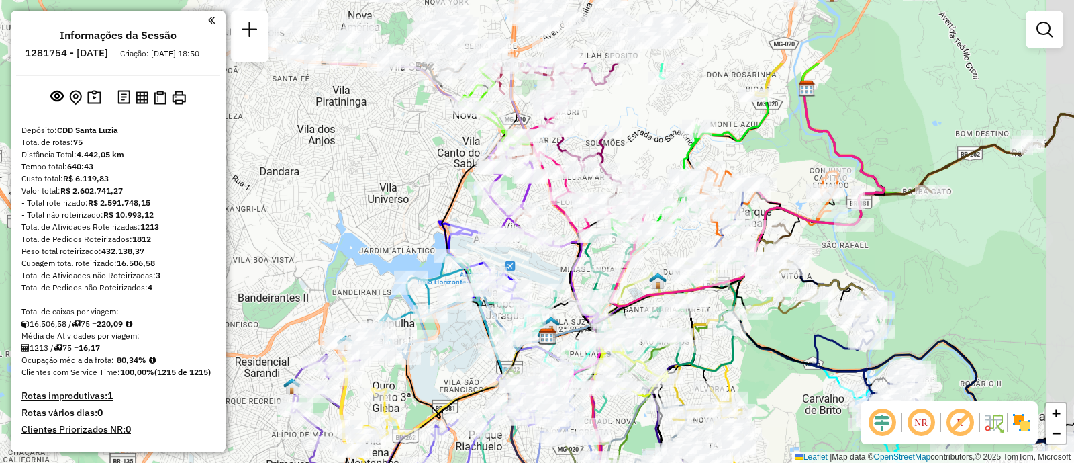
drag, startPoint x: 527, startPoint y: 245, endPoint x: 467, endPoint y: 354, distance: 124.1
click at [467, 354] on div "Janela de atendimento Grade de atendimento Capacidade Transportadoras Veículos …" at bounding box center [537, 231] width 1074 height 463
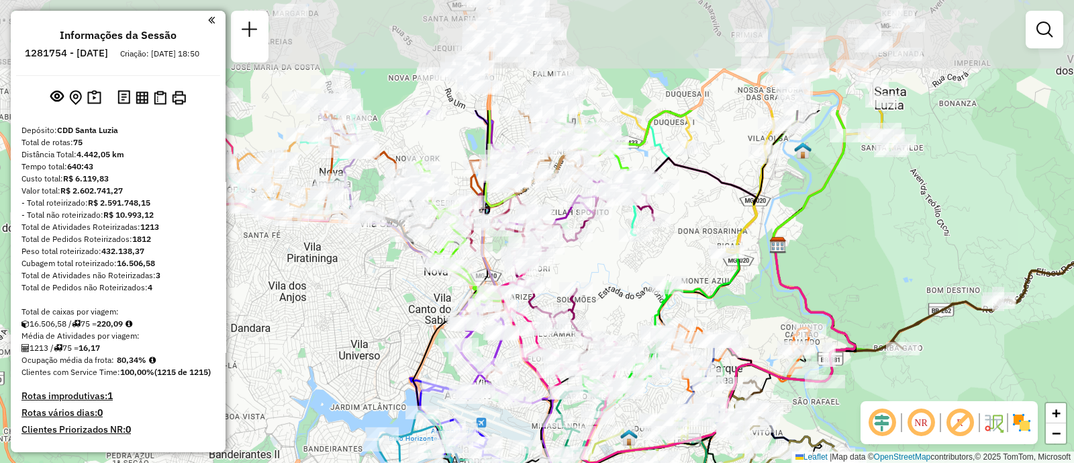
drag, startPoint x: 955, startPoint y: 218, endPoint x: 926, endPoint y: 374, distance: 159.1
click at [926, 374] on div "Janela de atendimento Grade de atendimento Capacidade Transportadoras Veículos …" at bounding box center [537, 231] width 1074 height 463
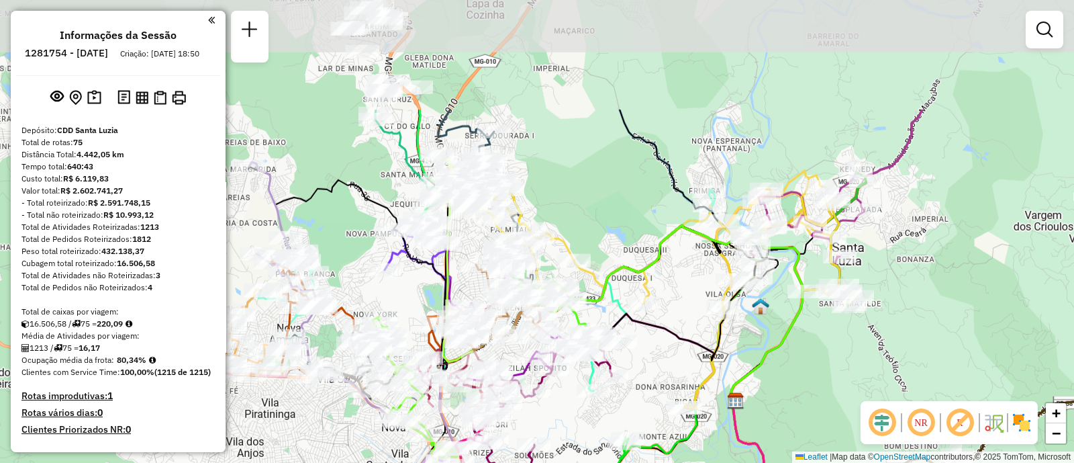
drag, startPoint x: 880, startPoint y: 205, endPoint x: 841, endPoint y: 353, distance: 152.7
click at [841, 353] on div "Janela de atendimento Grade de atendimento Capacidade Transportadoras Veículos …" at bounding box center [537, 231] width 1074 height 463
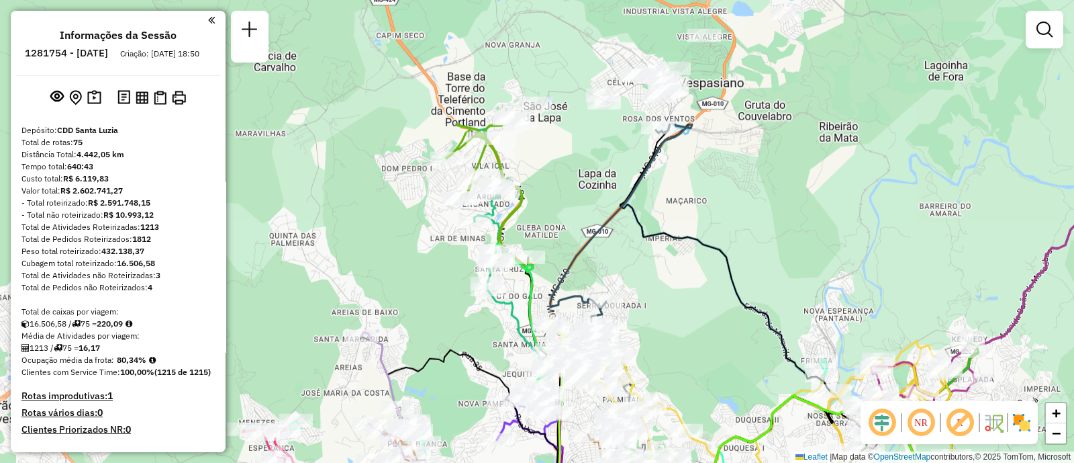
drag, startPoint x: 587, startPoint y: 175, endPoint x: 695, endPoint y: 338, distance: 194.8
click at [695, 338] on div "Janela de atendimento Grade de atendimento Capacidade Transportadoras Veículos …" at bounding box center [537, 231] width 1074 height 463
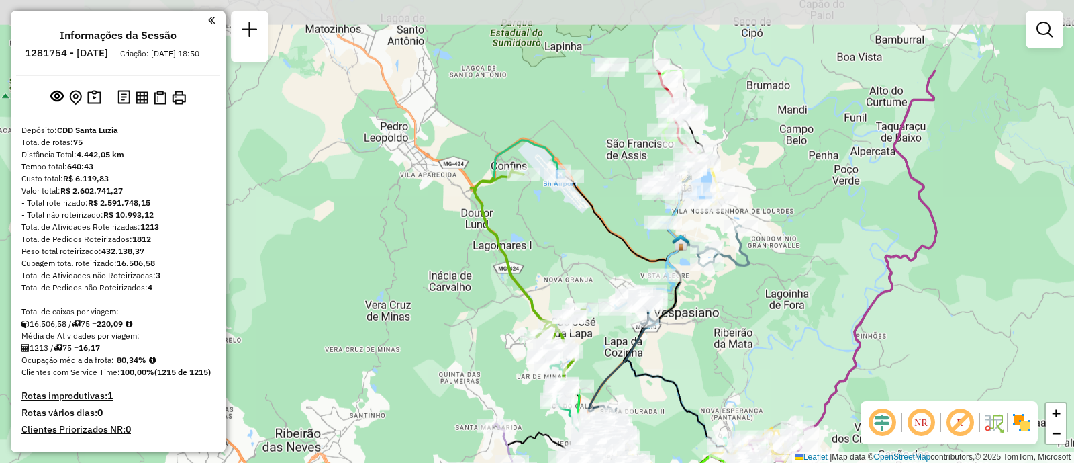
drag, startPoint x: 777, startPoint y: 197, endPoint x: 744, endPoint y: 313, distance: 120.9
click at [744, 313] on div "Janela de atendimento Grade de atendimento Capacidade Transportadoras Veículos …" at bounding box center [537, 231] width 1074 height 463
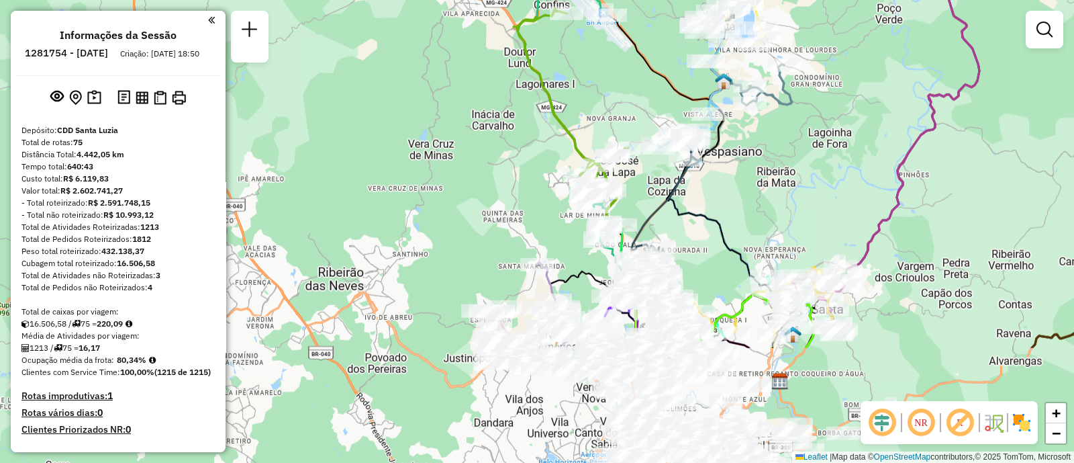
drag, startPoint x: 732, startPoint y: 326, endPoint x: 775, endPoint y: 165, distance: 166.8
click at [775, 165] on div "Janela de atendimento Grade de atendimento Capacidade Transportadoras Veículos …" at bounding box center [537, 231] width 1074 height 463
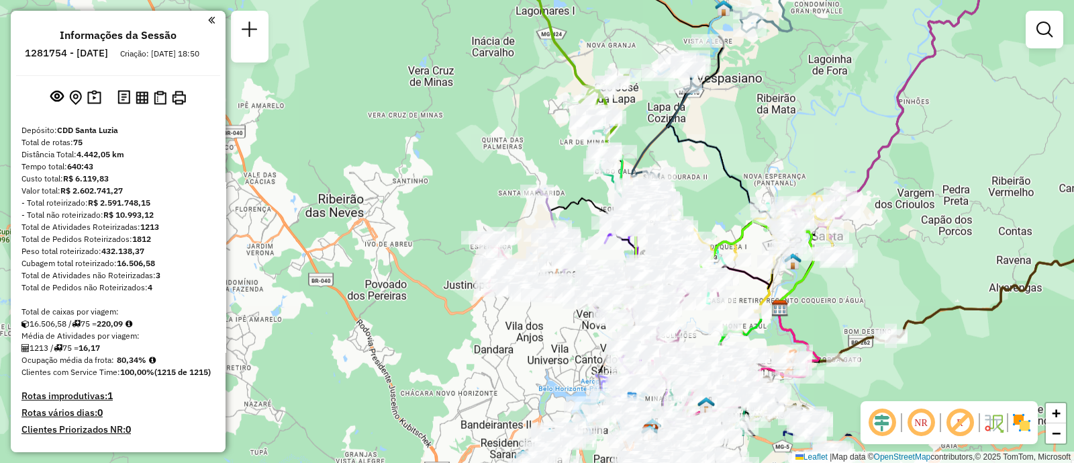
drag, startPoint x: 775, startPoint y: 247, endPoint x: 767, endPoint y: 169, distance: 78.2
click at [767, 169] on div "Janela de atendimento Grade de atendimento Capacidade Transportadoras Veículos …" at bounding box center [537, 231] width 1074 height 463
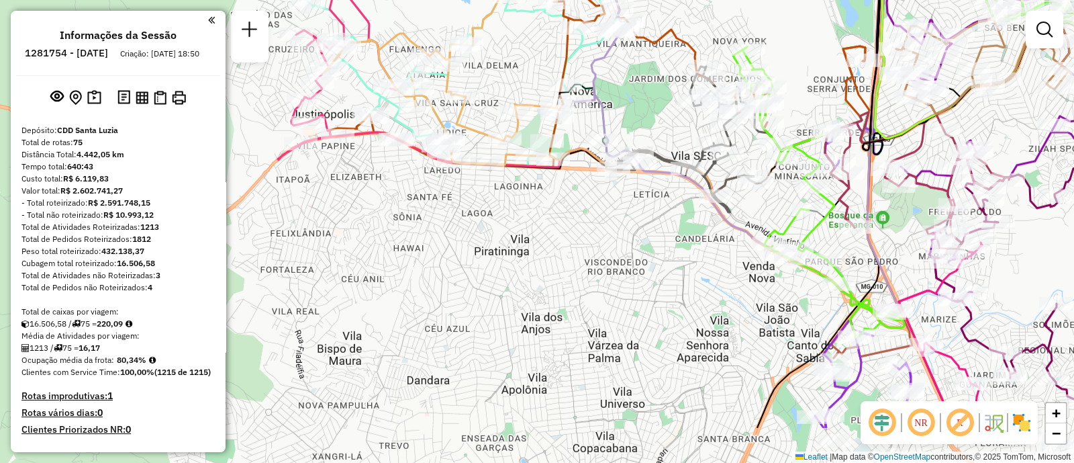
drag, startPoint x: 577, startPoint y: 334, endPoint x: 591, endPoint y: 235, distance: 99.7
click at [591, 235] on div "Janela de atendimento Grade de atendimento Capacidade Transportadoras Veículos …" at bounding box center [537, 231] width 1074 height 463
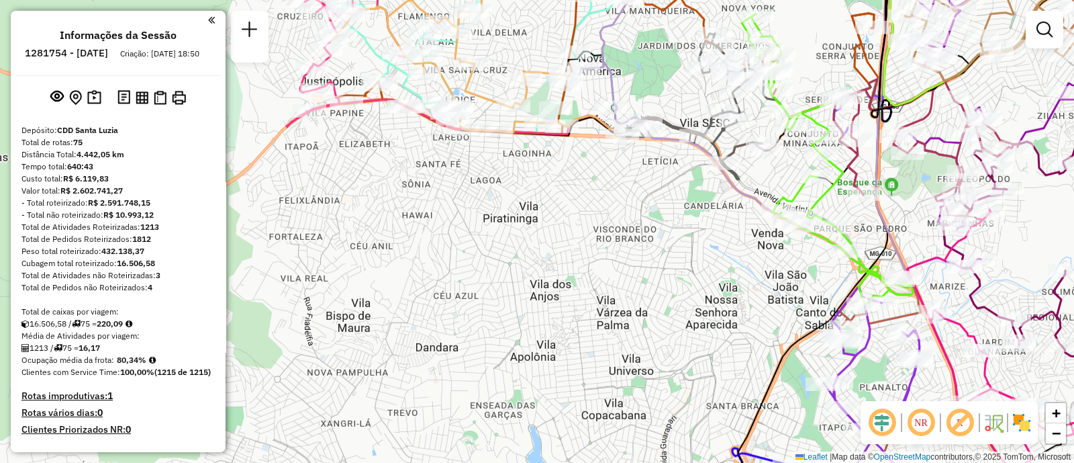
drag, startPoint x: 591, startPoint y: 235, endPoint x: 618, endPoint y: 177, distance: 64.3
click at [614, 181] on div "Janela de atendimento Grade de atendimento Capacidade Transportadoras Veículos …" at bounding box center [537, 231] width 1074 height 463
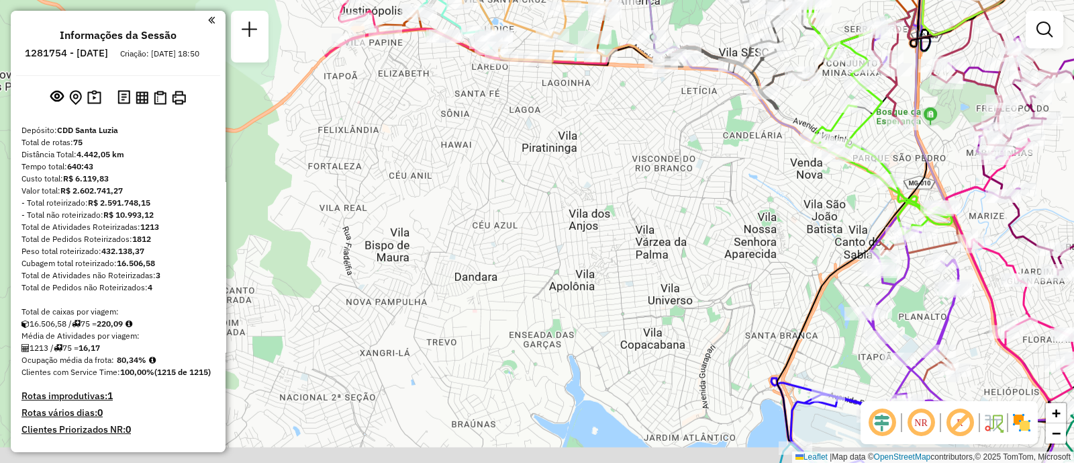
drag, startPoint x: 757, startPoint y: 302, endPoint x: 777, endPoint y: 271, distance: 37.8
click at [777, 271] on div "Janela de atendimento Grade de atendimento Capacidade Transportadoras Veículos …" at bounding box center [537, 231] width 1074 height 463
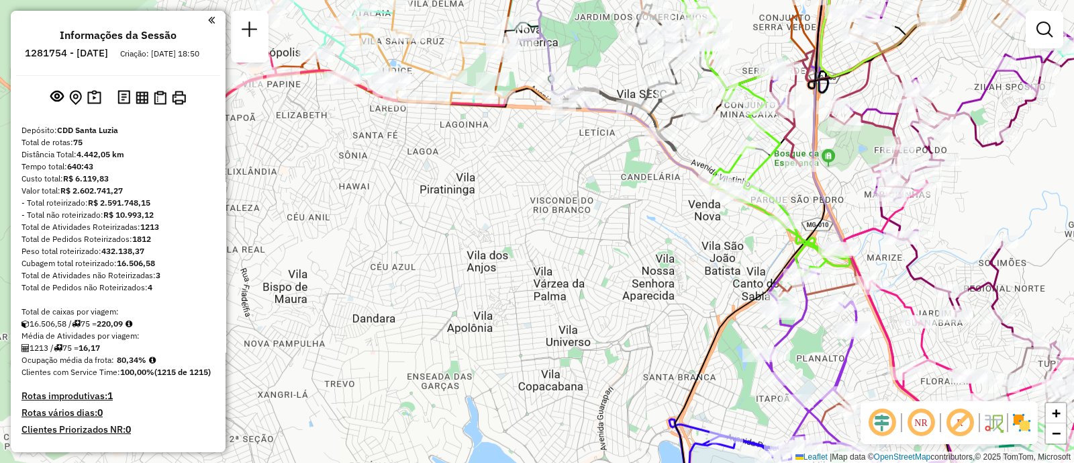
drag, startPoint x: 779, startPoint y: 250, endPoint x: 677, endPoint y: 293, distance: 110.7
click at [677, 293] on div "Janela de atendimento Grade de atendimento Capacidade Transportadoras Veículos …" at bounding box center [537, 231] width 1074 height 463
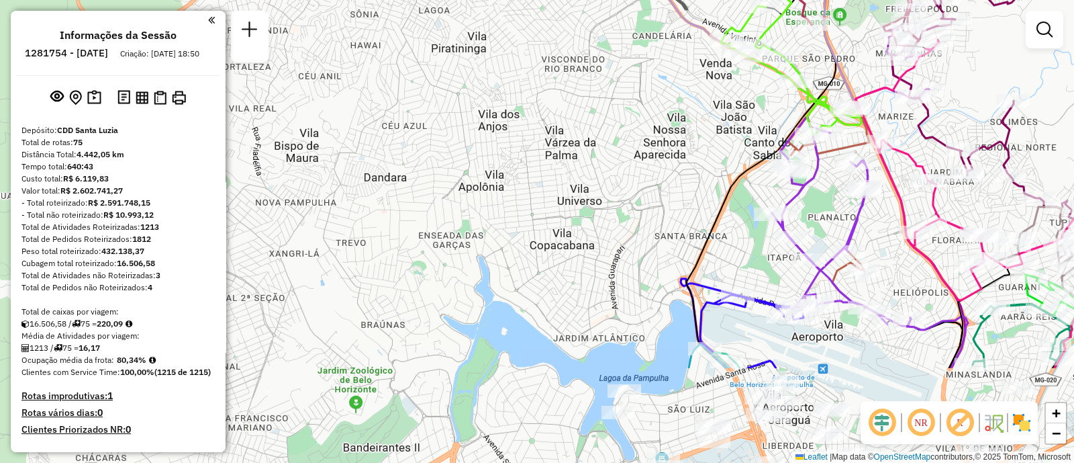
drag, startPoint x: 567, startPoint y: 272, endPoint x: 579, endPoint y: 138, distance: 134.8
click at [579, 138] on div "Janela de atendimento Grade de atendimento Capacidade Transportadoras Veículos …" at bounding box center [537, 231] width 1074 height 463
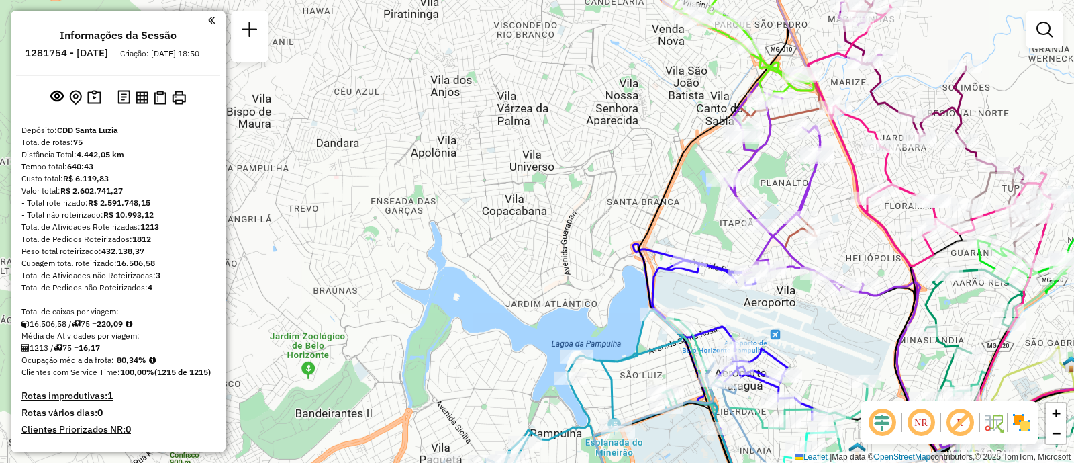
drag, startPoint x: 628, startPoint y: 226, endPoint x: 571, endPoint y: 160, distance: 86.6
click at [578, 182] on div "Janela de atendimento Grade de atendimento Capacidade Transportadoras Veículos …" at bounding box center [537, 231] width 1074 height 463
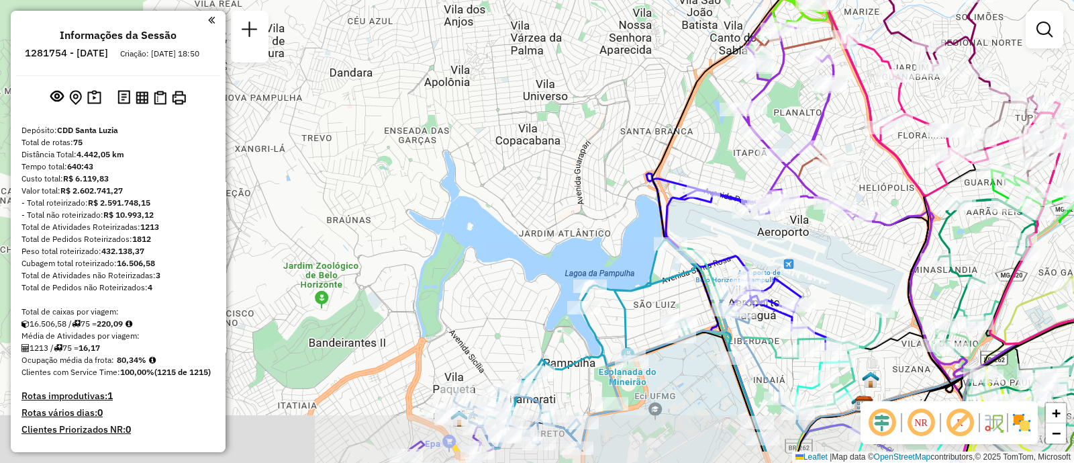
drag, startPoint x: 571, startPoint y: 160, endPoint x: 594, endPoint y: 108, distance: 57.4
click at [594, 108] on div "Janela de atendimento Grade de atendimento Capacidade Transportadoras Veículos …" at bounding box center [537, 231] width 1074 height 463
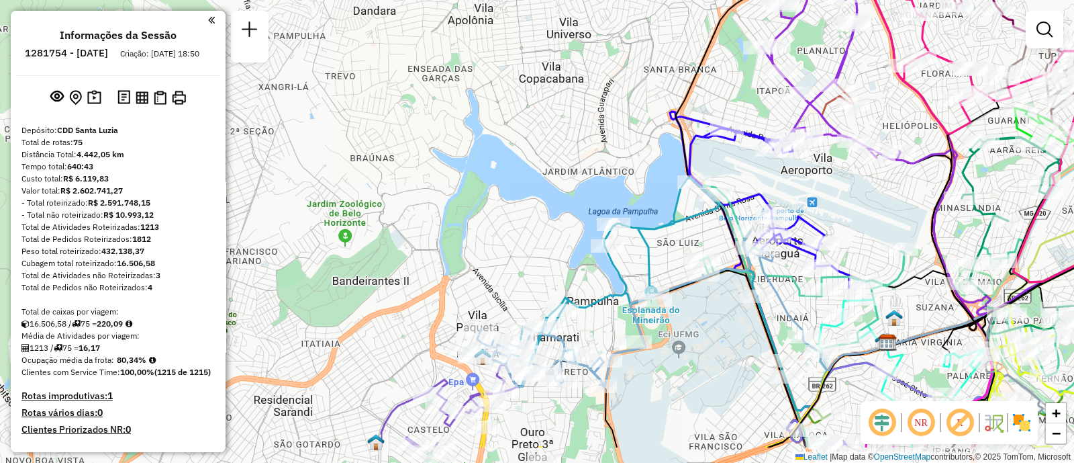
drag, startPoint x: 544, startPoint y: 218, endPoint x: 600, endPoint y: 110, distance: 121.0
click at [594, 119] on div "Janela de atendimento Grade de atendimento Capacidade Transportadoras Veículos …" at bounding box center [537, 231] width 1074 height 463
click at [604, 106] on div "Janela de atendimento Grade de atendimento Capacidade Transportadoras Veículos …" at bounding box center [537, 231] width 1074 height 463
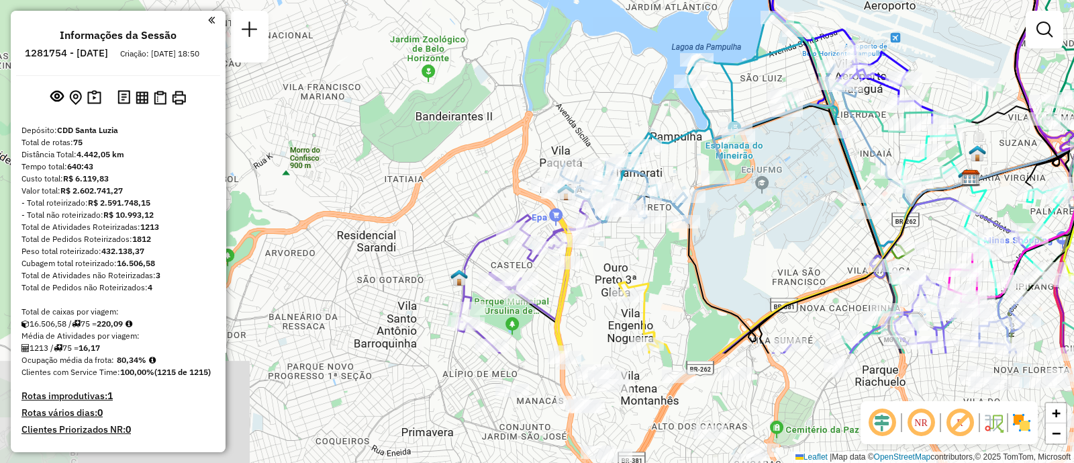
drag, startPoint x: 576, startPoint y: 250, endPoint x: 506, endPoint y: 80, distance: 184.5
click at [506, 80] on div "Janela de atendimento Grade de atendimento Capacidade Transportadoras Veículos …" at bounding box center [537, 231] width 1074 height 463
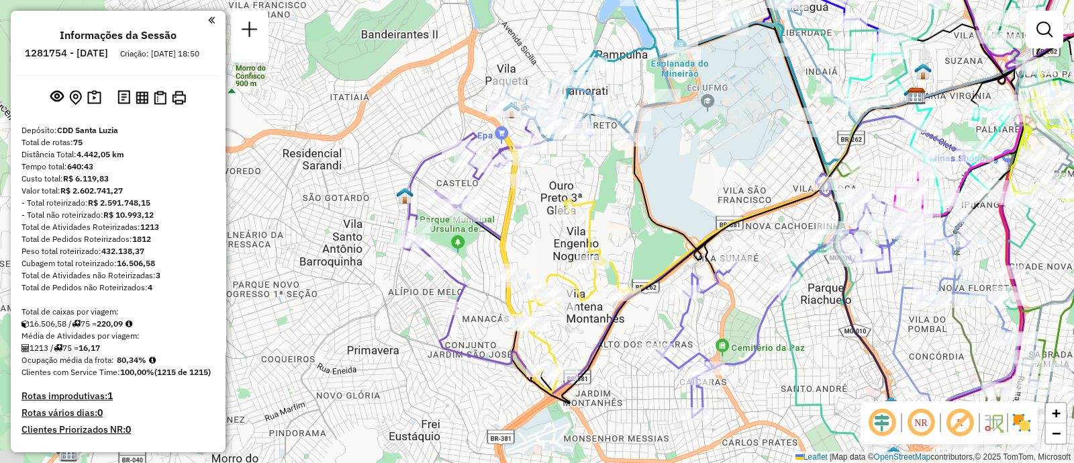
drag, startPoint x: 503, startPoint y: 170, endPoint x: 449, endPoint y: 102, distance: 86.5
click at [449, 102] on div "Janela de atendimento Grade de atendimento Capacidade Transportadoras Veículos …" at bounding box center [537, 231] width 1074 height 463
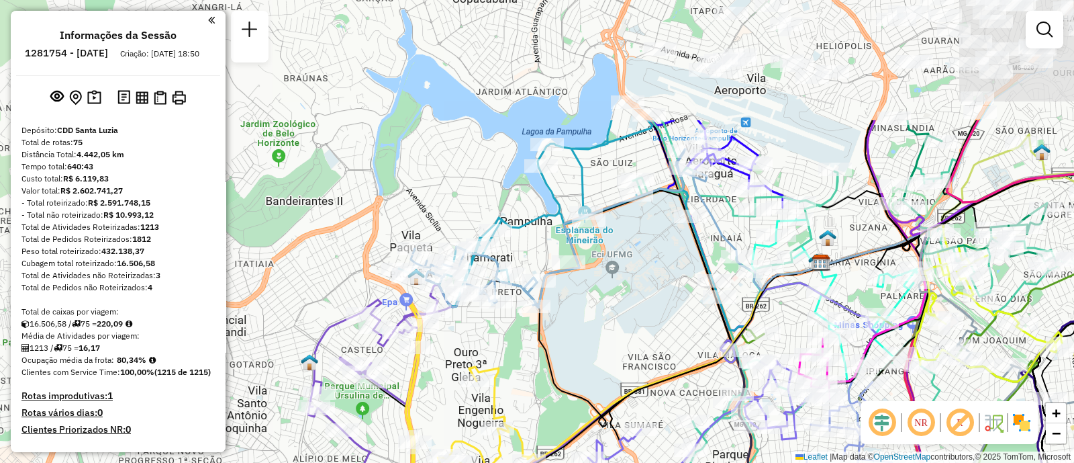
drag, startPoint x: 745, startPoint y: 141, endPoint x: 652, endPoint y: 304, distance: 187.6
click at [652, 304] on div "Janela de atendimento Grade de atendimento Capacidade Transportadoras Veículos …" at bounding box center [537, 231] width 1074 height 463
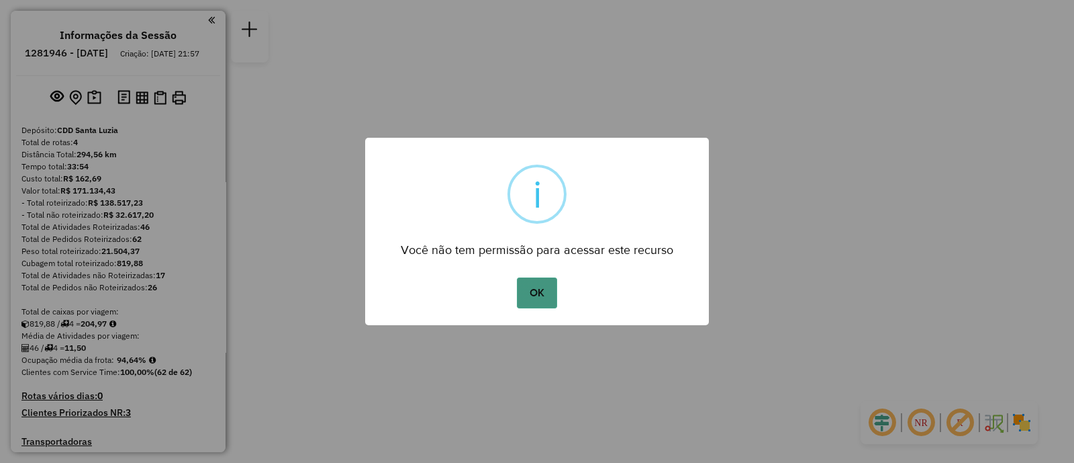
click at [540, 295] on button "OK" at bounding box center [537, 292] width 40 height 31
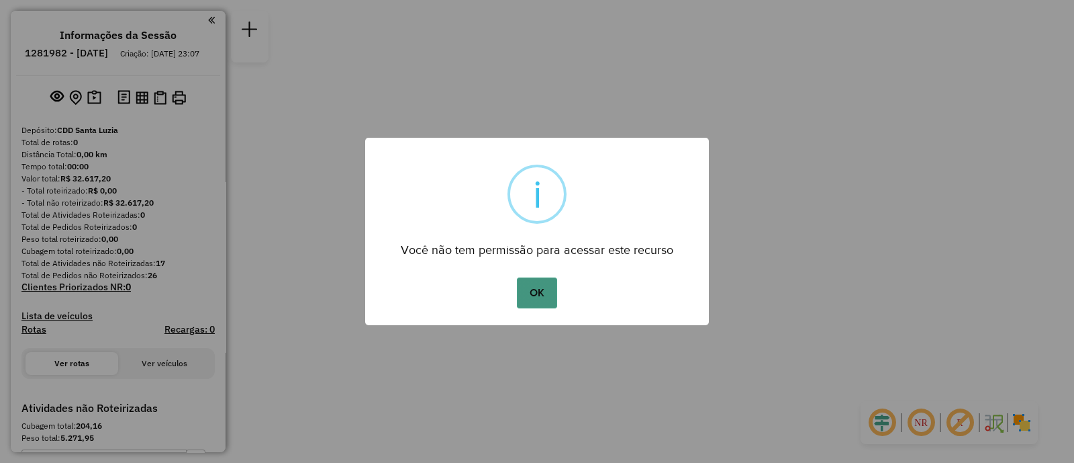
click at [543, 291] on button "OK" at bounding box center [537, 292] width 40 height 31
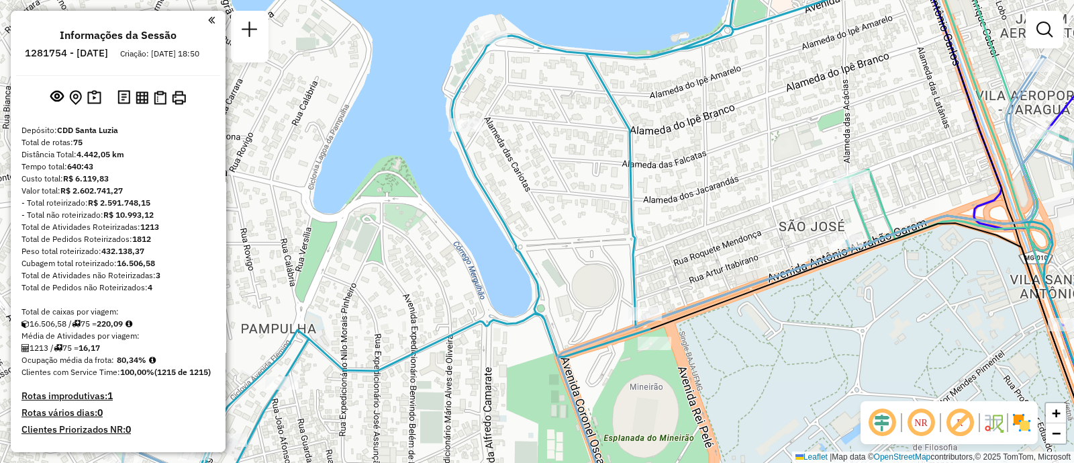
drag, startPoint x: 566, startPoint y: 172, endPoint x: 540, endPoint y: 142, distance: 39.0
click at [542, 144] on div "Janela de atendimento Grade de atendimento Capacidade Transportadoras Veículos …" at bounding box center [537, 231] width 1074 height 463
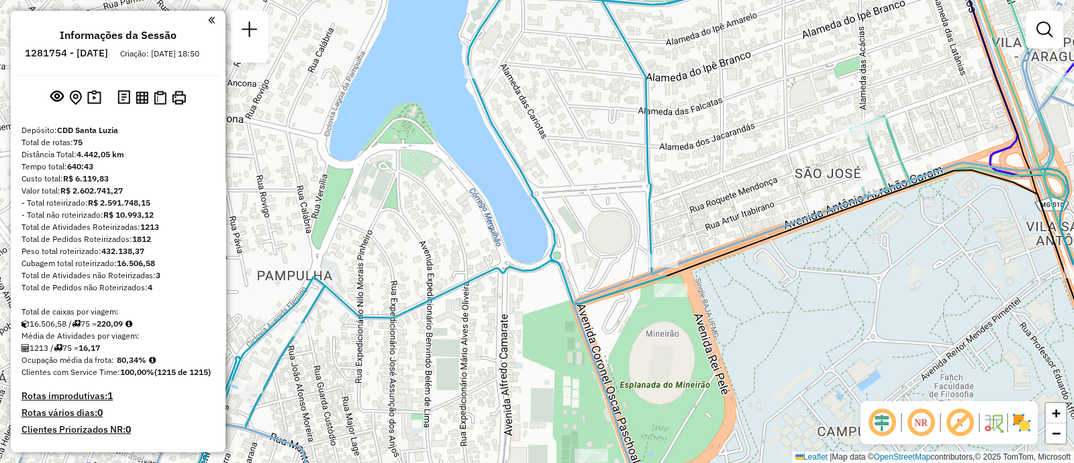
drag, startPoint x: 540, startPoint y: 142, endPoint x: 575, endPoint y: 99, distance: 54.9
click at [575, 99] on div "Janela de atendimento Grade de atendimento Capacidade Transportadoras Veículos …" at bounding box center [537, 231] width 1074 height 463
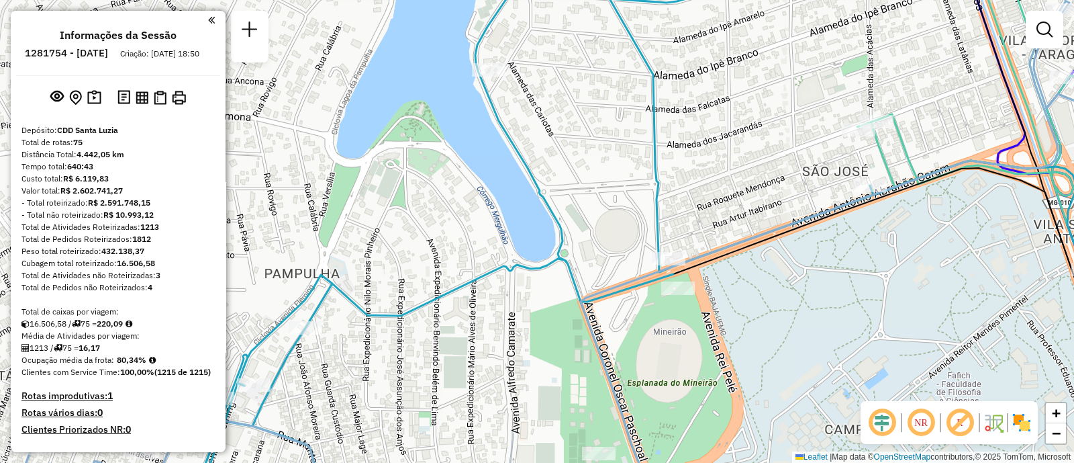
click at [575, 99] on div "Janela de atendimento Grade de atendimento Capacidade Transportadoras Veículos …" at bounding box center [537, 231] width 1074 height 463
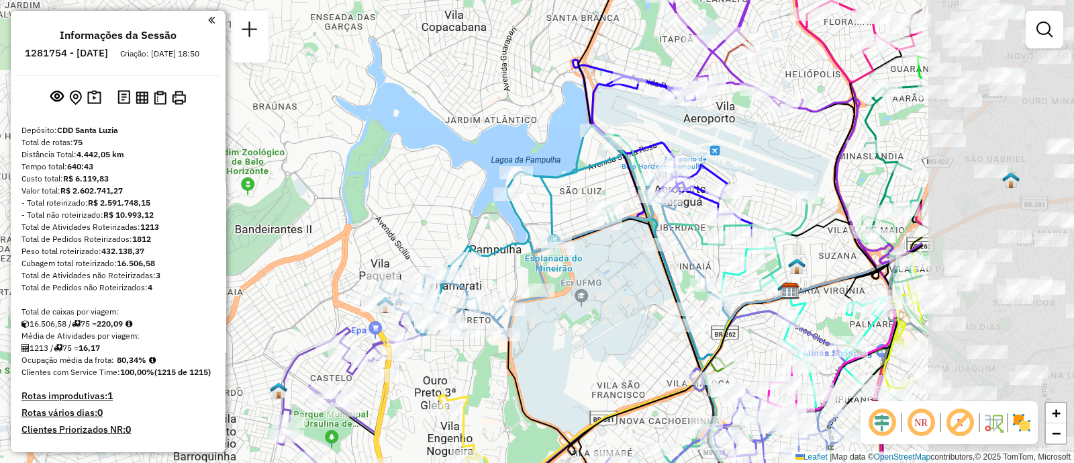
drag, startPoint x: 875, startPoint y: 284, endPoint x: 590, endPoint y: 311, distance: 285.9
click at [602, 311] on div "Janela de atendimento Grade de atendimento Capacidade Transportadoras Veículos …" at bounding box center [537, 231] width 1074 height 463
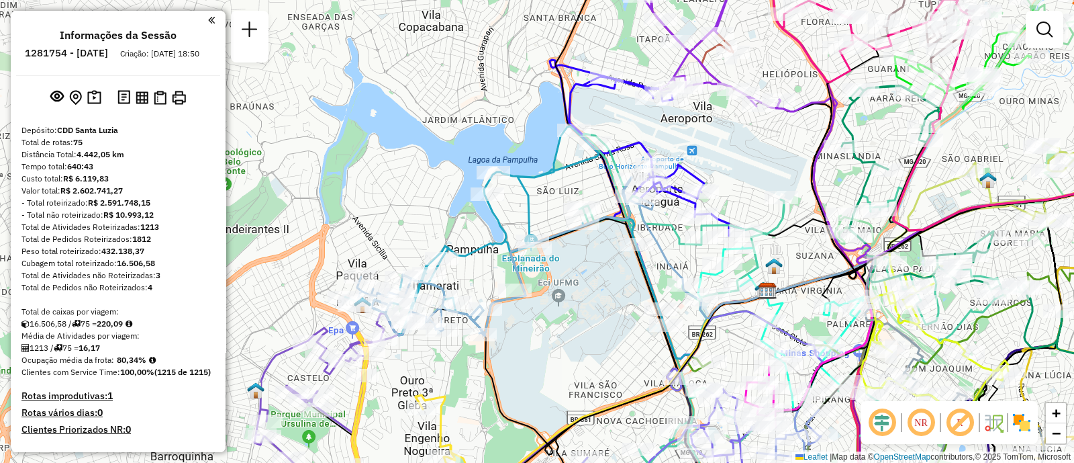
drag, startPoint x: 590, startPoint y: 311, endPoint x: 579, endPoint y: 312, distance: 11.5
click at [579, 312] on div "Janela de atendimento Grade de atendimento Capacidade Transportadoras Veículos …" at bounding box center [537, 231] width 1074 height 463
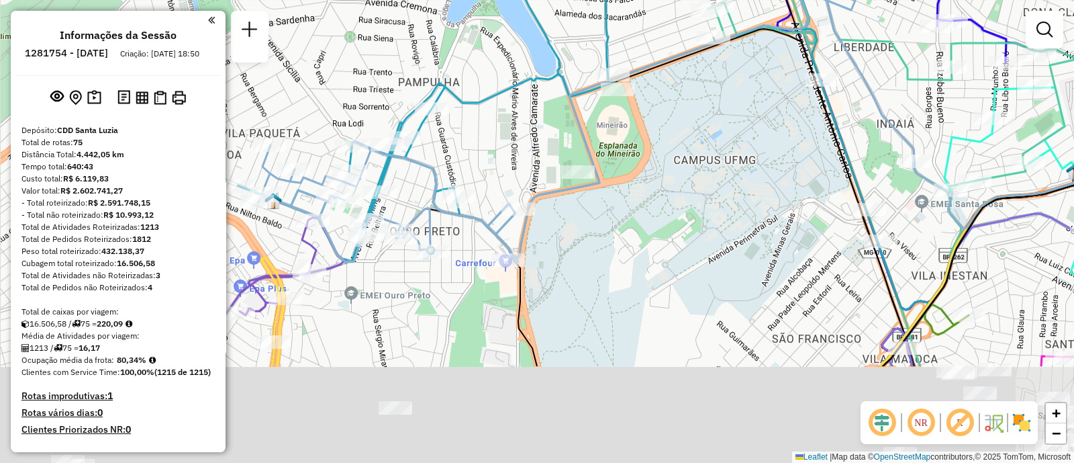
drag, startPoint x: 550, startPoint y: 313, endPoint x: 668, endPoint y: 169, distance: 186.0
click at [668, 169] on div "Janela de atendimento Grade de atendimento Capacidade Transportadoras Veículos …" at bounding box center [537, 231] width 1074 height 463
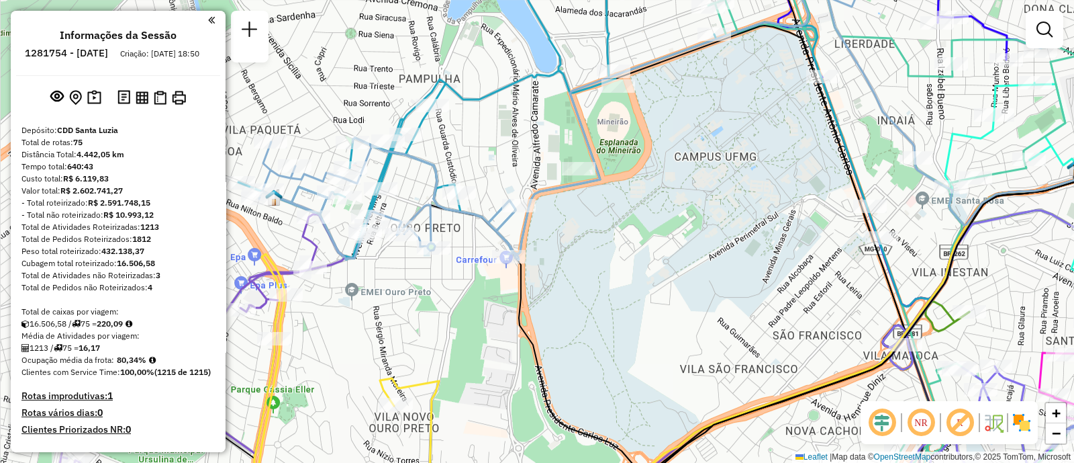
drag, startPoint x: 658, startPoint y: 177, endPoint x: 705, endPoint y: 122, distance: 71.9
click at [695, 131] on div "Janela de atendimento Grade de atendimento Capacidade Transportadoras Veículos …" at bounding box center [537, 231] width 1074 height 463
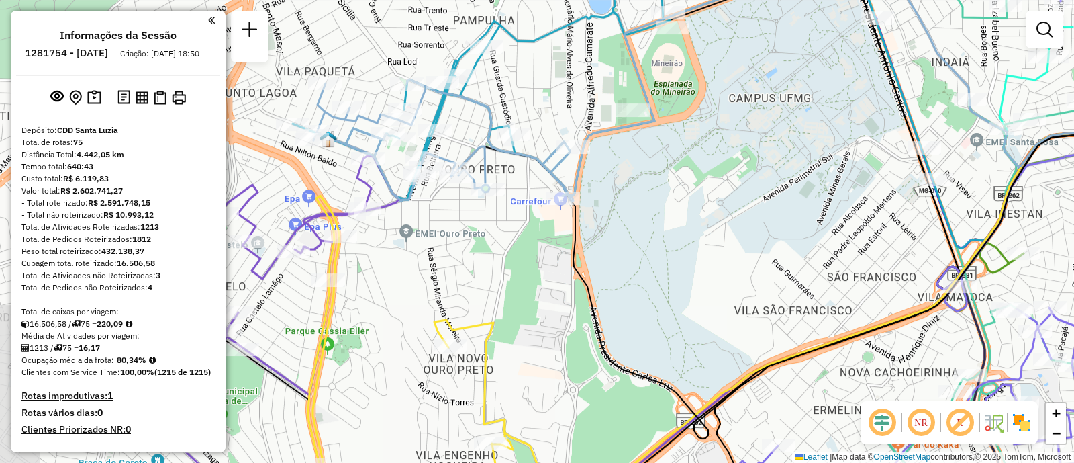
drag, startPoint x: 705, startPoint y: 122, endPoint x: 722, endPoint y: 107, distance: 22.8
click at [722, 107] on div "Janela de atendimento Grade de atendimento Capacidade Transportadoras Veículos …" at bounding box center [537, 231] width 1074 height 463
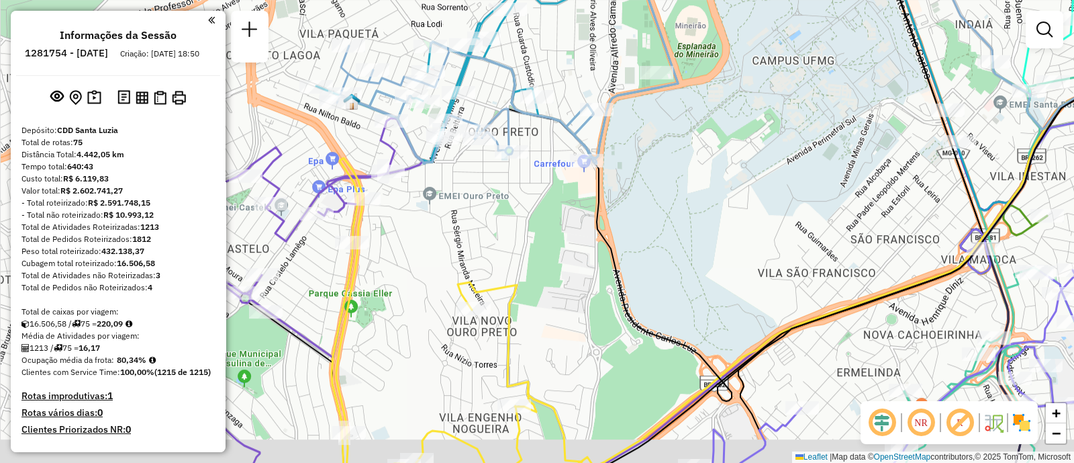
drag, startPoint x: 710, startPoint y: 181, endPoint x: 733, endPoint y: 144, distance: 44.3
click at [733, 144] on div "Janela de atendimento Grade de atendimento Capacidade Transportadoras Veículos …" at bounding box center [537, 231] width 1074 height 463
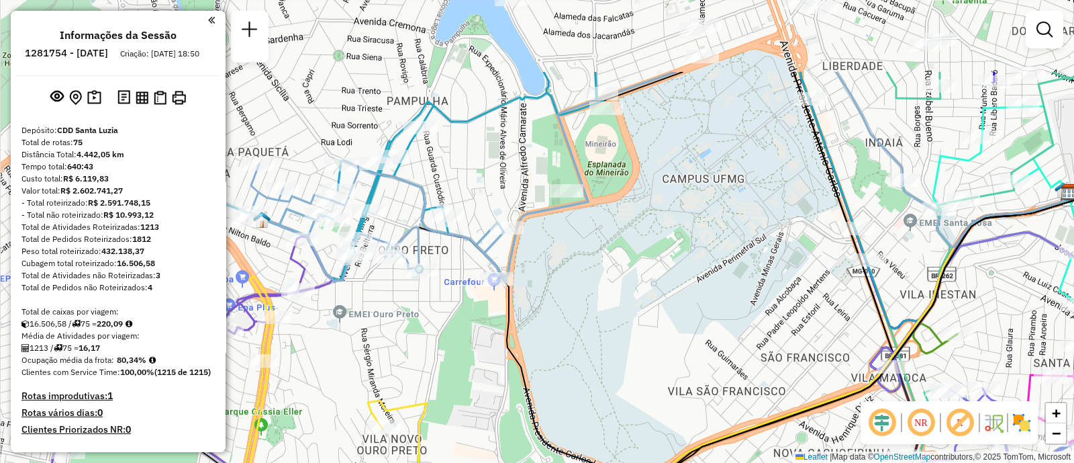
drag, startPoint x: 733, startPoint y: 144, endPoint x: 643, endPoint y: 262, distance: 148.5
click at [643, 262] on div "Janela de atendimento Grade de atendimento Capacidade Transportadoras Veículos …" at bounding box center [537, 231] width 1074 height 463
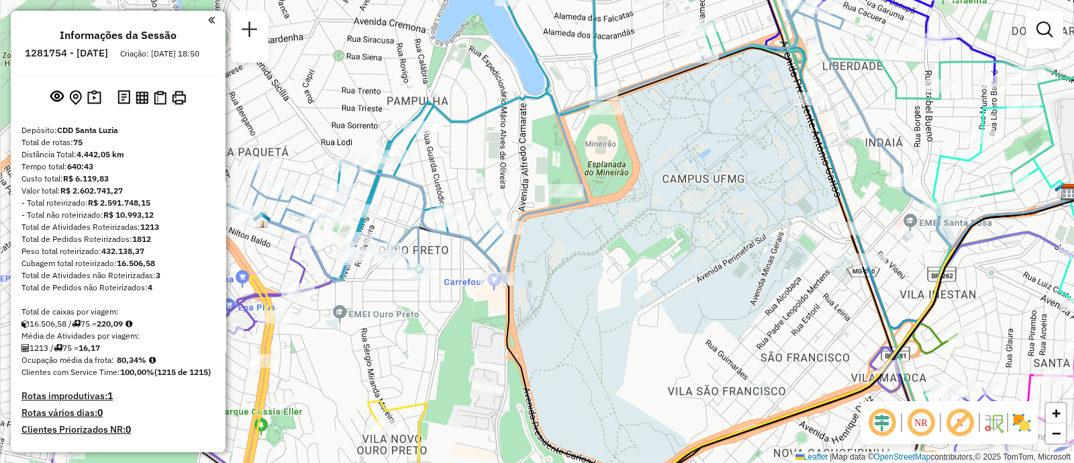
click at [643, 262] on div "Janela de atendimento Grade de atendimento Capacidade Transportadoras Veículos …" at bounding box center [537, 231] width 1074 height 463
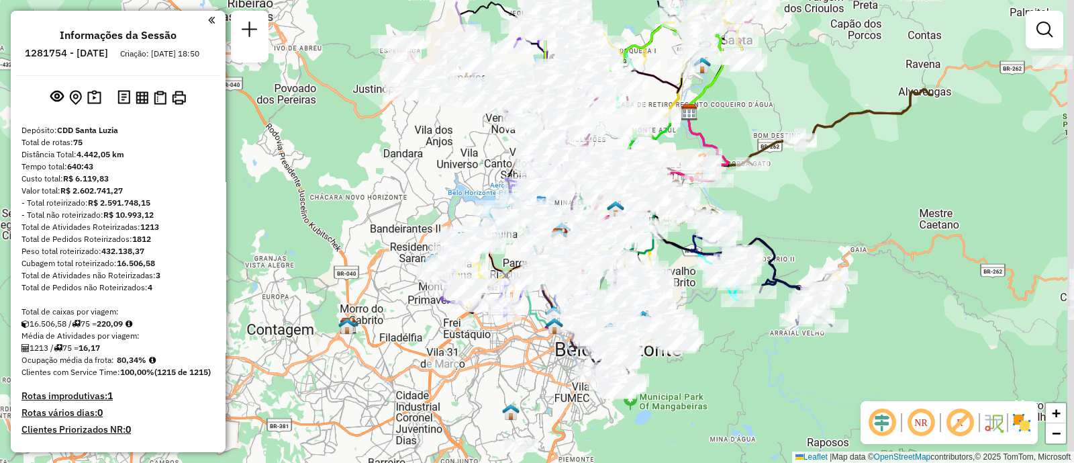
drag, startPoint x: 940, startPoint y: 244, endPoint x: 691, endPoint y: 291, distance: 252.8
click at [691, 291] on div "Janela de atendimento Grade de atendimento Capacidade Transportadoras Veículos …" at bounding box center [537, 231] width 1074 height 463
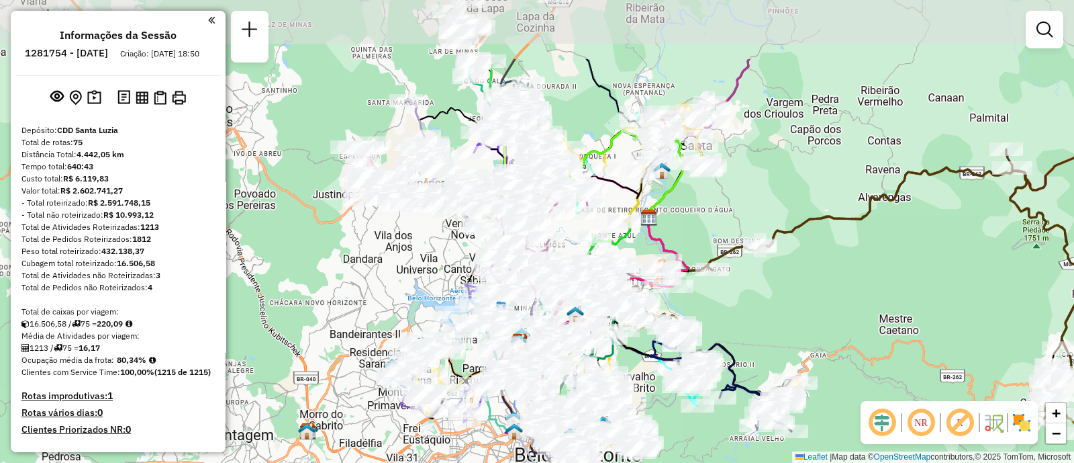
drag, startPoint x: 812, startPoint y: 204, endPoint x: 761, endPoint y: 318, distance: 124.7
click at [761, 318] on div "Janela de atendimento Grade de atendimento Capacidade Transportadoras Veículos …" at bounding box center [537, 231] width 1074 height 463
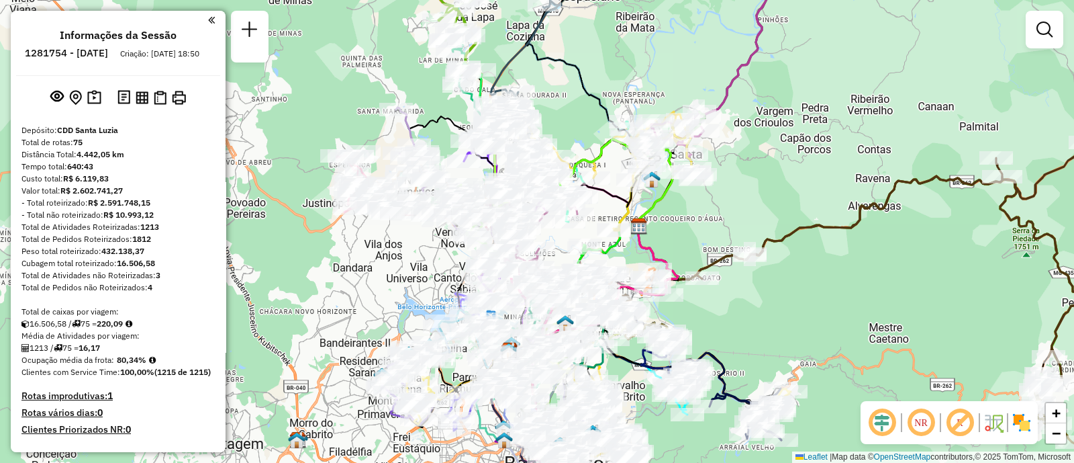
click at [761, 320] on div "Janela de atendimento Grade de atendimento Capacidade Transportadoras Veículos …" at bounding box center [537, 231] width 1074 height 463
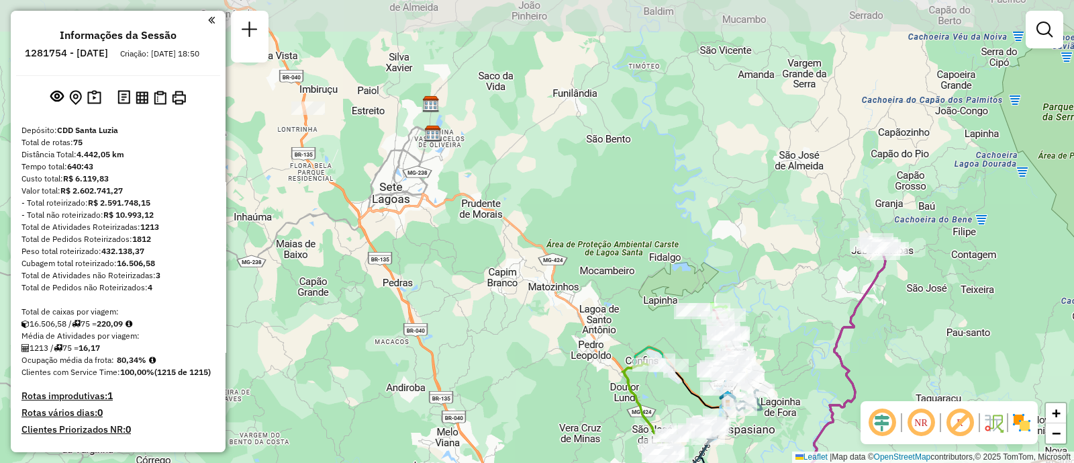
drag, startPoint x: 665, startPoint y: 113, endPoint x: 611, endPoint y: 293, distance: 188.0
click at [611, 293] on div "Janela de atendimento Grade de atendimento Capacidade Transportadoras Veículos …" at bounding box center [537, 231] width 1074 height 463
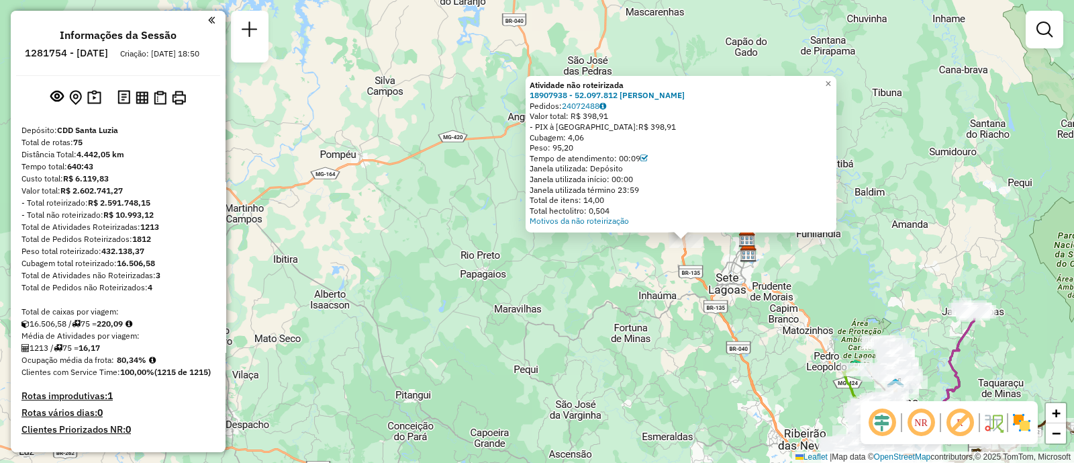
click at [851, 240] on div "Atividade não roteirizada 18907938 - 52.097.812 MARIA DE [PERSON_NAME] Pedidos:…" at bounding box center [537, 231] width 1074 height 463
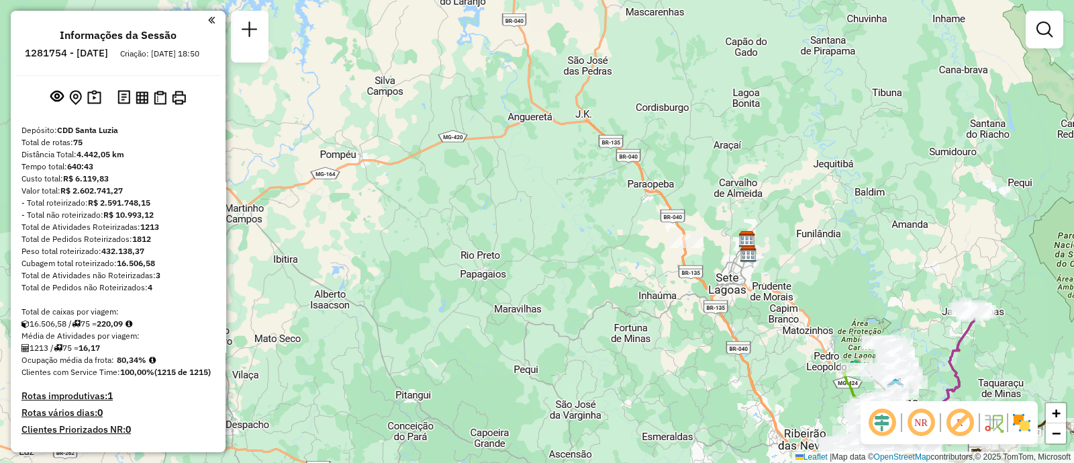
drag, startPoint x: 841, startPoint y: 232, endPoint x: 644, endPoint y: 169, distance: 206.6
click at [644, 169] on div "Janela de atendimento Grade de atendimento Capacidade Transportadoras Veículos …" at bounding box center [537, 231] width 1074 height 463
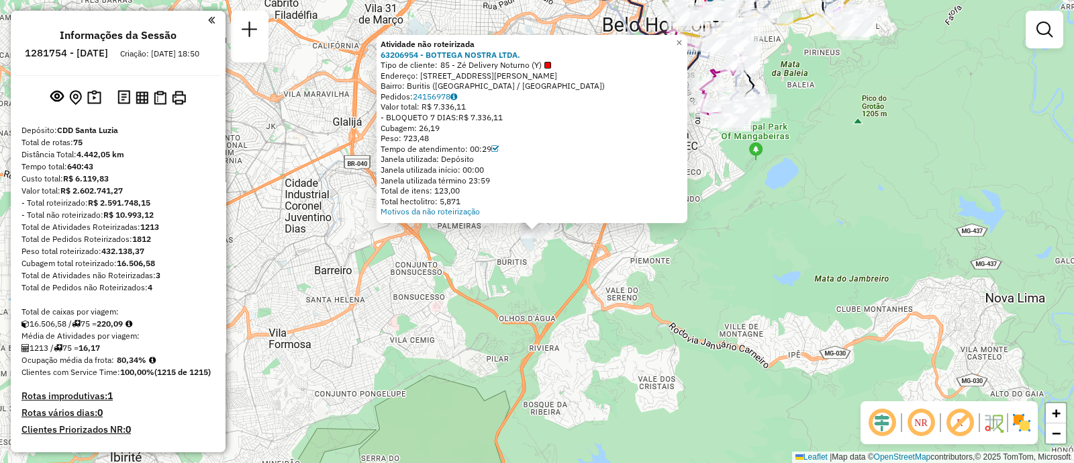
click at [305, 213] on div "Atividade não roteirizada 63206954 - BOTTEGA NOSTRA LTDA. Tipo de cliente: 85 -…" at bounding box center [537, 231] width 1074 height 463
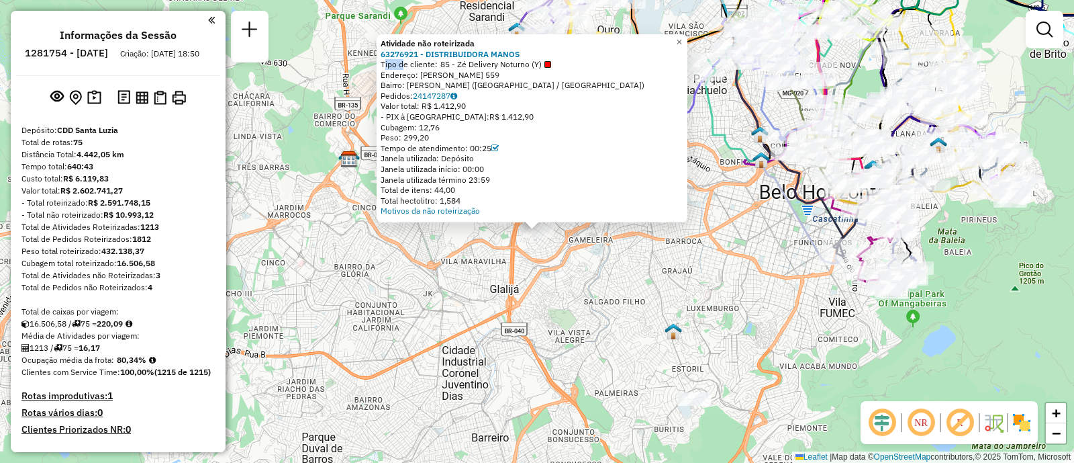
click at [353, 269] on div "Atividade não roteirizada 63276921 - DISTRIBUIDORA MANOS Tipo de cliente: 85 - …" at bounding box center [537, 231] width 1074 height 463
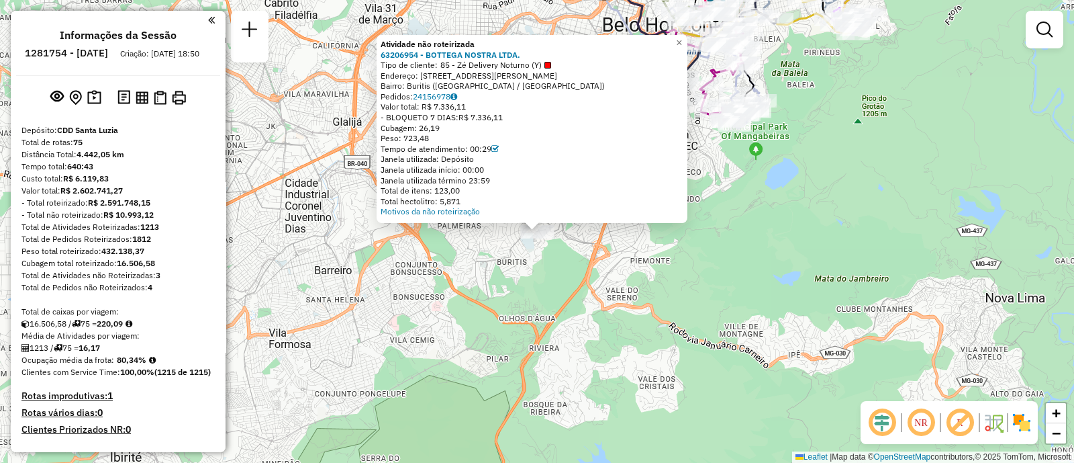
click at [574, 336] on div "Atividade não roteirizada 63206954 - BOTTEGA NOSTRA LTDA. Tipo de cliente: 85 -…" at bounding box center [537, 231] width 1074 height 463
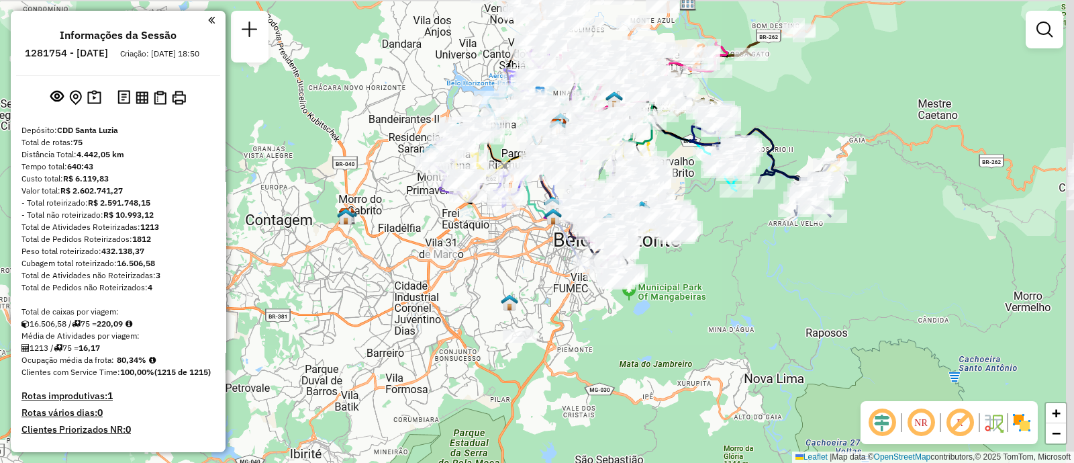
drag, startPoint x: 616, startPoint y: 232, endPoint x: 571, endPoint y: 320, distance: 98.8
click at [571, 320] on div "Janela de atendimento Grade de atendimento Capacidade Transportadoras Veículos …" at bounding box center [537, 231] width 1074 height 463
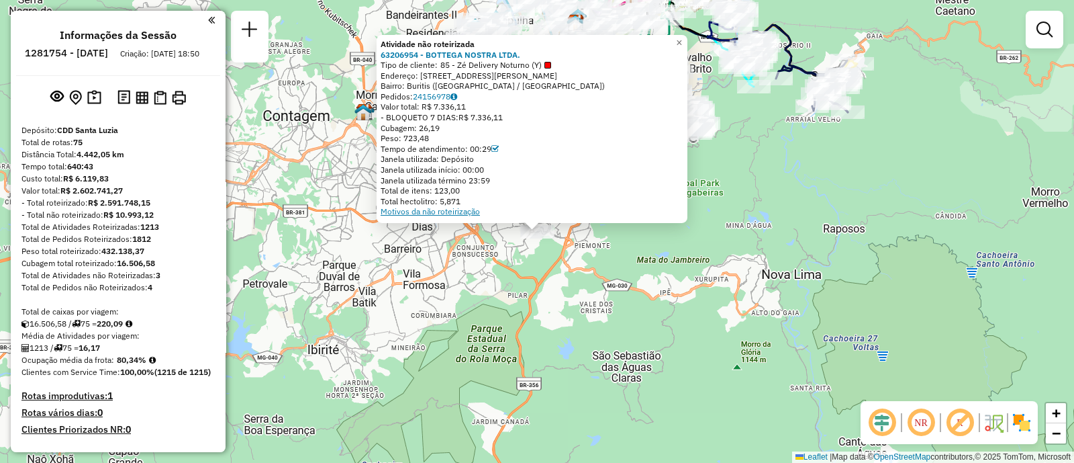
click at [459, 213] on link "Motivos da não roteirização" at bounding box center [430, 211] width 99 height 10
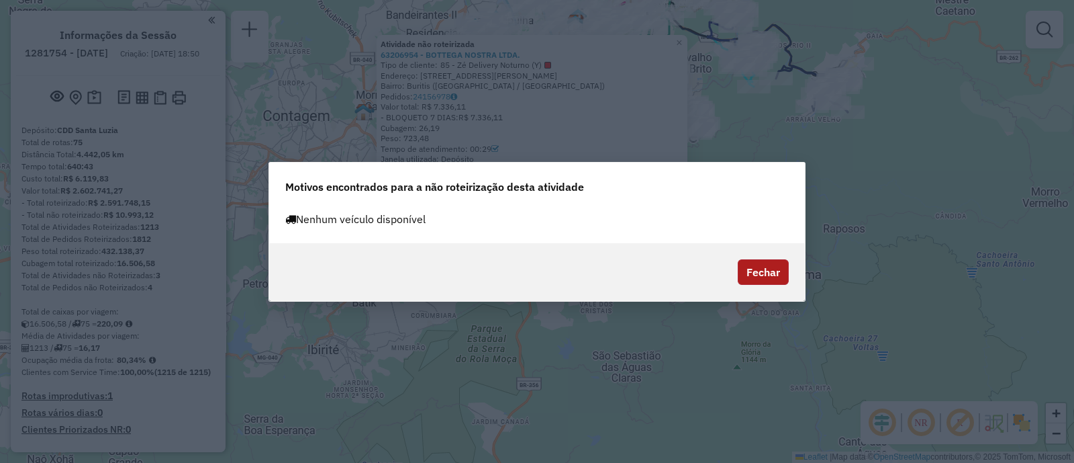
click at [769, 265] on button "Fechar" at bounding box center [763, 272] width 51 height 26
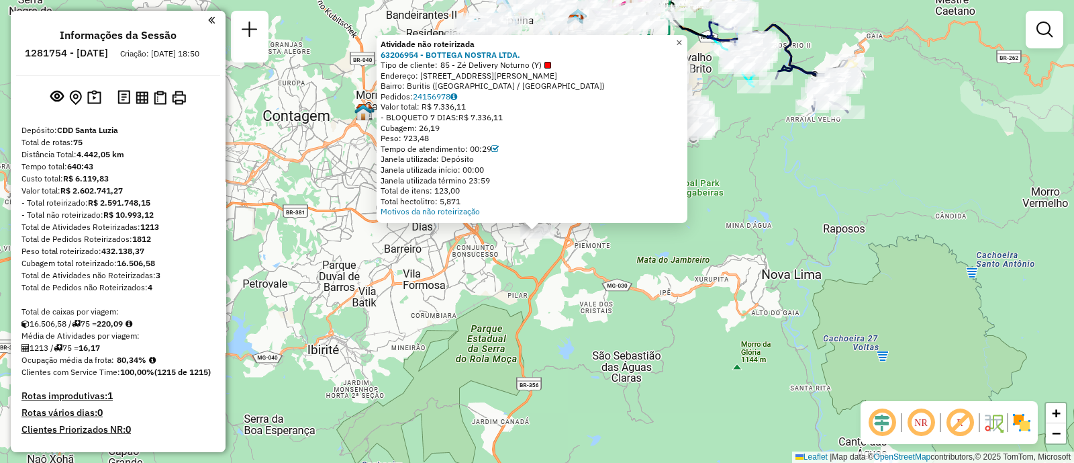
click at [682, 37] on span "×" at bounding box center [679, 42] width 6 height 11
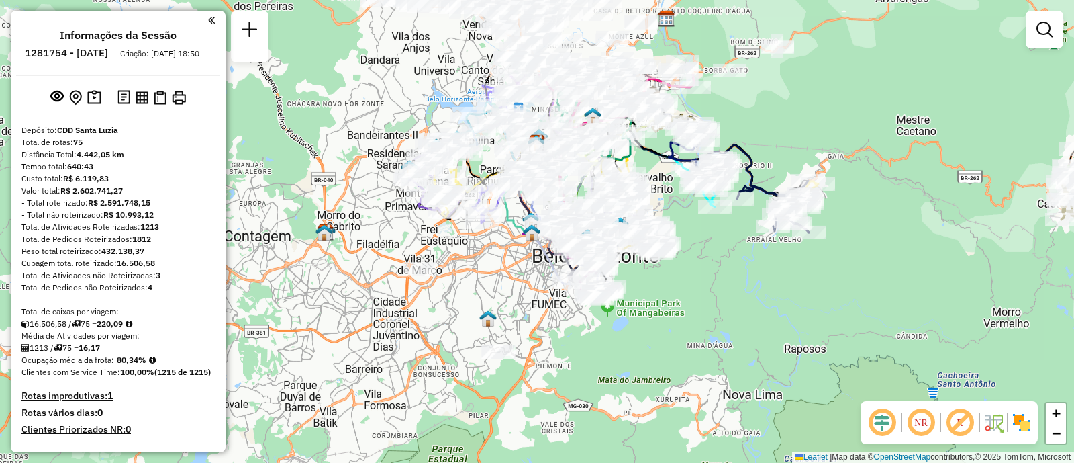
drag, startPoint x: 761, startPoint y: 211, endPoint x: 720, endPoint y: 330, distance: 125.7
click at [720, 330] on div "Janela de atendimento Grade de atendimento Capacidade Transportadoras Veículos …" at bounding box center [537, 231] width 1074 height 463
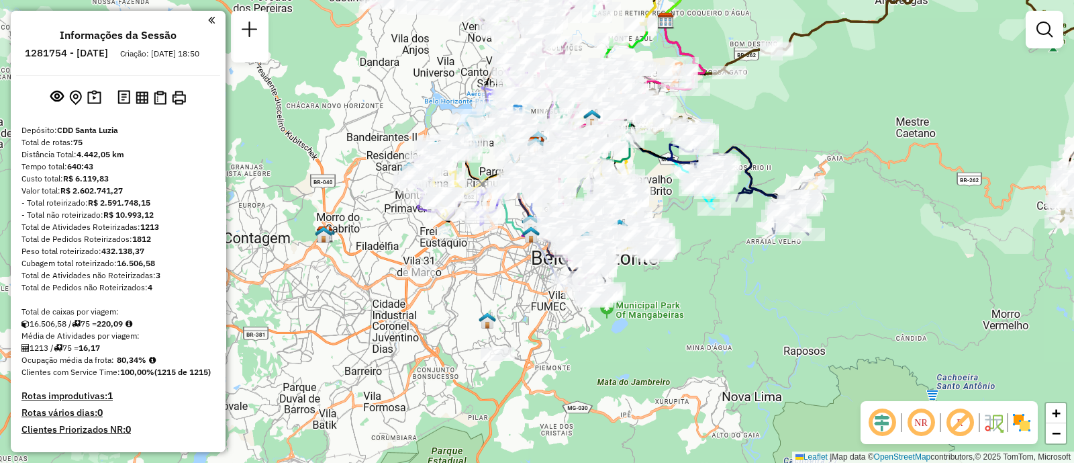
click at [720, 330] on div "Janela de atendimento Grade de atendimento Capacidade Transportadoras Veículos …" at bounding box center [537, 231] width 1074 height 463
